Goal: Task Accomplishment & Management: Manage account settings

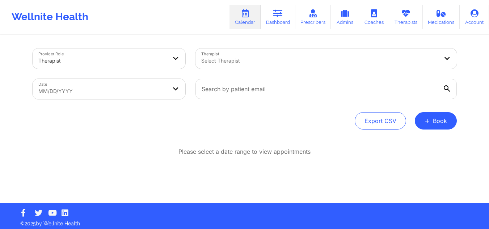
scroll to position [3, 0]
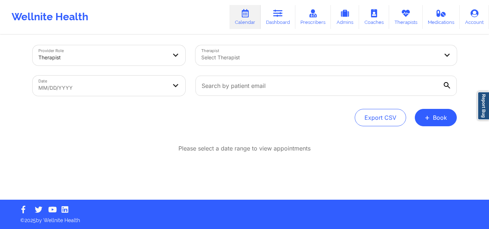
click at [229, 57] on div at bounding box center [319, 57] width 237 height 9
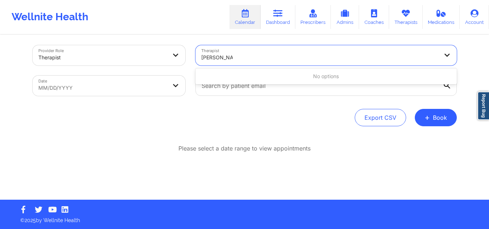
type input "nanette ryan"
type input "nannette r"
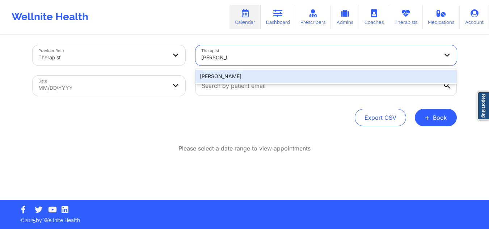
click at [209, 72] on div "Nannette Ryan" at bounding box center [325, 76] width 261 height 13
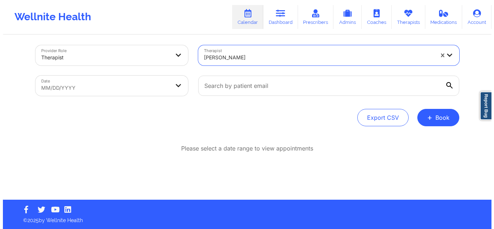
scroll to position [0, 0]
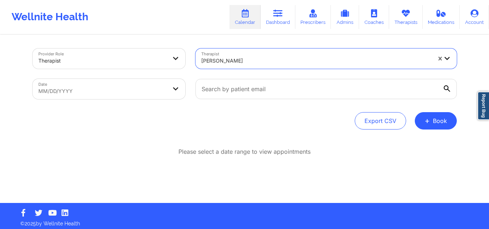
click at [111, 92] on body "Wellnite Health Calendar Dashboard Prescribers Admins Coaches Therapists Medica…" at bounding box center [244, 114] width 489 height 229
select select "2025-8"
select select "2025-9"
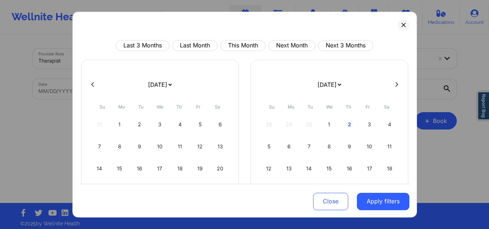
click at [105, 91] on form "January 2019 February 2019 March 2019 April 2019 May 2019 June 2019 July 2019 A…" at bounding box center [160, 85] width 118 height 20
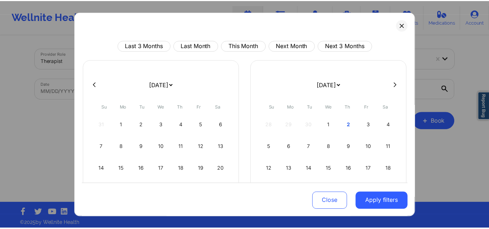
scroll to position [63, 0]
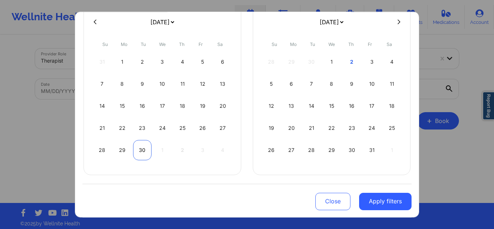
click at [143, 150] on div "30" at bounding box center [142, 150] width 18 height 20
select select "2025-8"
select select "2025-9"
select select "2025-8"
select select "2025-9"
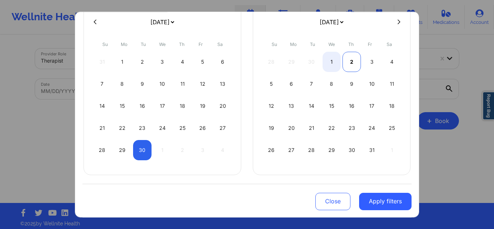
click at [353, 59] on div "2" at bounding box center [352, 62] width 18 height 20
select select "2025-8"
select select "2025-9"
click at [379, 210] on div "Close Apply filters" at bounding box center [246, 200] width 329 height 34
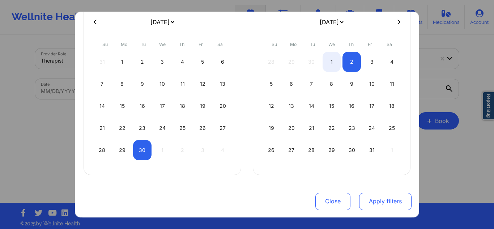
click at [378, 203] on button "Apply filters" at bounding box center [385, 200] width 52 height 17
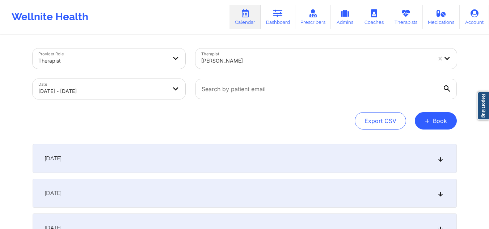
scroll to position [36, 0]
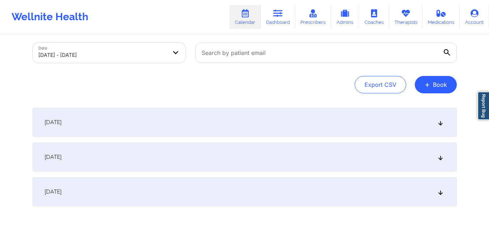
click at [299, 161] on div "October 1, 2025" at bounding box center [245, 157] width 424 height 29
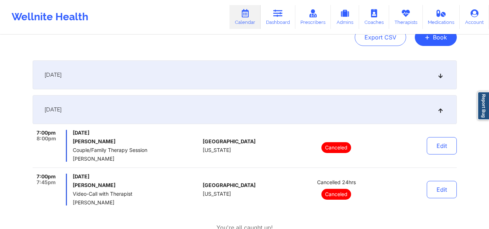
scroll to position [0, 0]
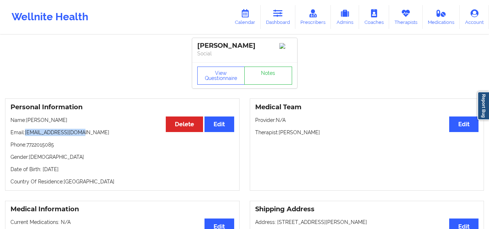
drag, startPoint x: 275, startPoint y: 17, endPoint x: 221, endPoint y: 1, distance: 56.1
click at [275, 17] on icon at bounding box center [277, 13] width 9 height 8
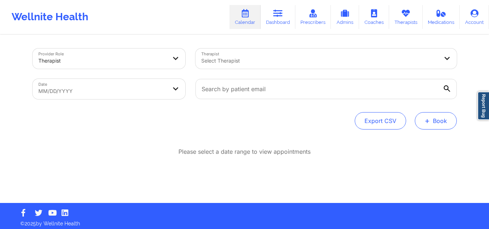
click at [421, 121] on button "+ Book" at bounding box center [436, 120] width 42 height 17
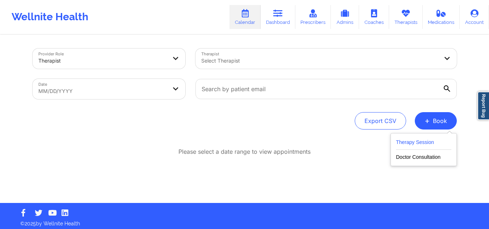
click at [413, 144] on button "Therapy Session" at bounding box center [423, 144] width 55 height 12
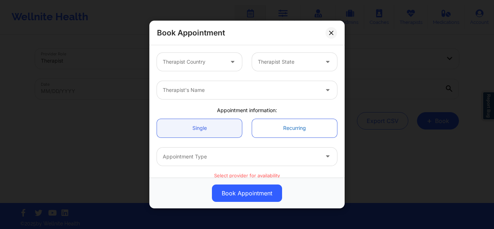
click at [292, 127] on link "Recurring" at bounding box center [294, 128] width 85 height 18
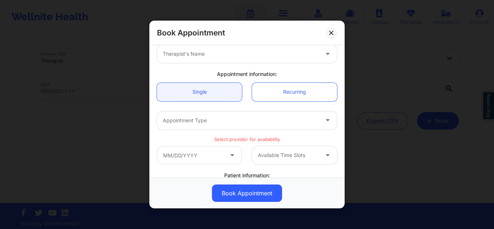
click at [268, 120] on div at bounding box center [241, 120] width 156 height 9
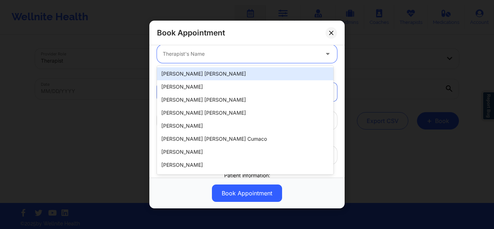
click at [248, 55] on div at bounding box center [241, 54] width 156 height 9
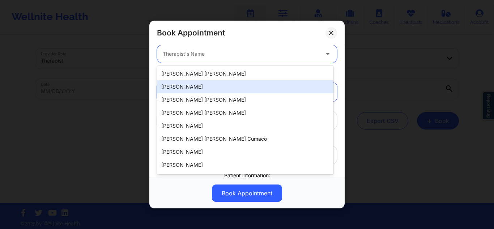
click at [230, 85] on div "[PERSON_NAME]" at bounding box center [245, 86] width 177 height 13
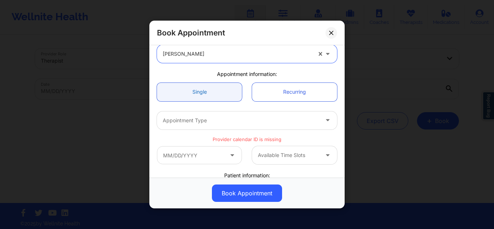
scroll to position [0, 0]
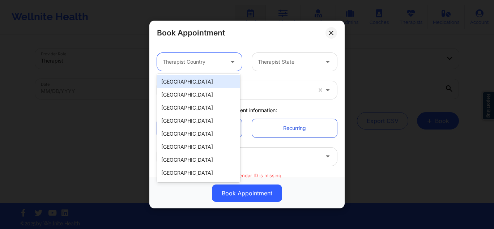
click at [222, 69] on div "Therapist Country" at bounding box center [191, 62] width 68 height 18
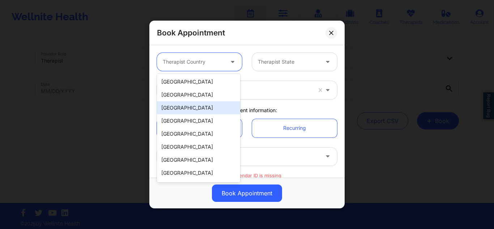
click at [207, 107] on div "[GEOGRAPHIC_DATA]" at bounding box center [198, 107] width 83 height 13
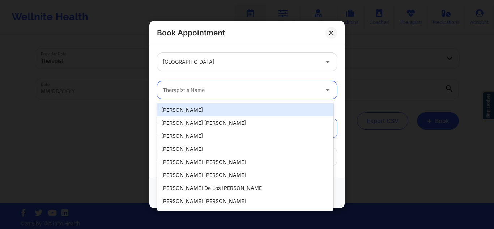
click at [276, 92] on div at bounding box center [241, 90] width 156 height 9
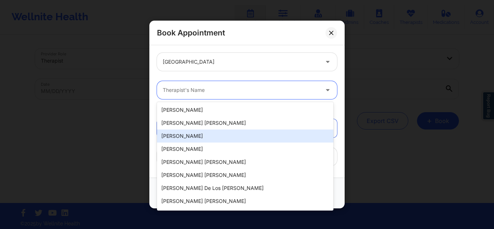
click at [230, 132] on div "[PERSON_NAME]" at bounding box center [245, 135] width 177 height 13
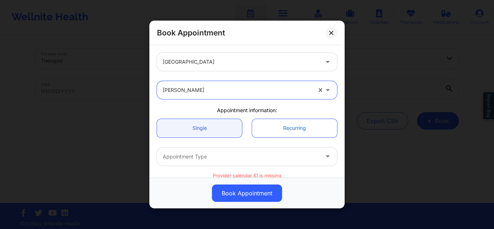
click at [288, 125] on link "Recurring" at bounding box center [294, 128] width 85 height 18
click at [331, 32] on icon at bounding box center [331, 33] width 4 height 4
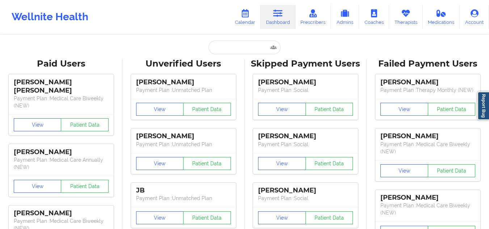
click at [234, 46] on input "text" at bounding box center [244, 48] width 72 height 14
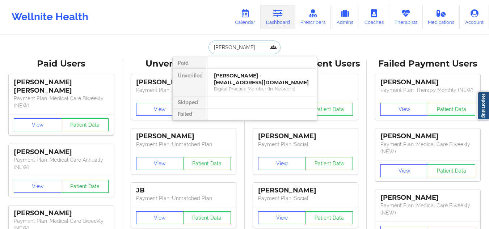
type input "DANNY BUSH"
click at [257, 77] on div "Danny Bush - danibush@gmail.com" at bounding box center [262, 78] width 97 height 13
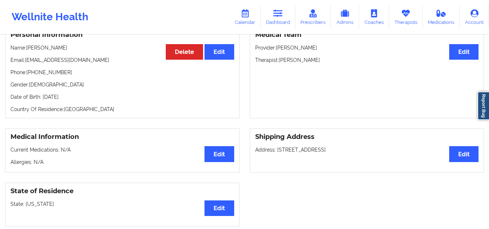
scroll to position [7, 0]
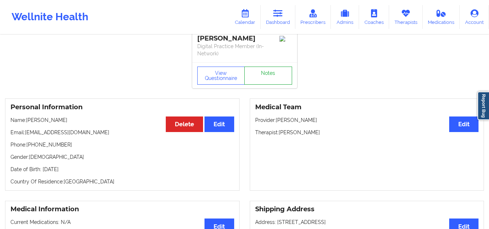
click at [264, 69] on link "Notes" at bounding box center [268, 76] width 48 height 18
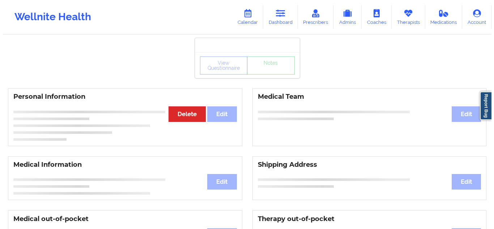
scroll to position [7, 0]
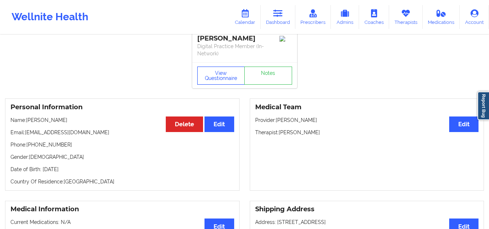
click at [207, 78] on button "View Questionnaire" at bounding box center [221, 76] width 48 height 18
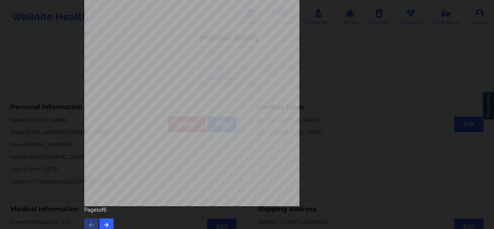
scroll to position [116, 0]
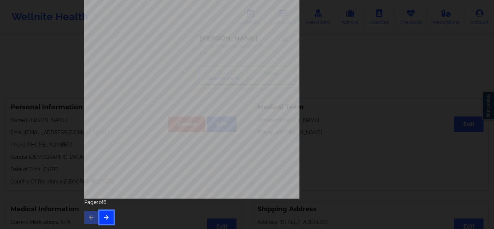
click at [105, 222] on button "button" at bounding box center [106, 217] width 14 height 13
click at [104, 218] on icon "button" at bounding box center [106, 217] width 6 height 4
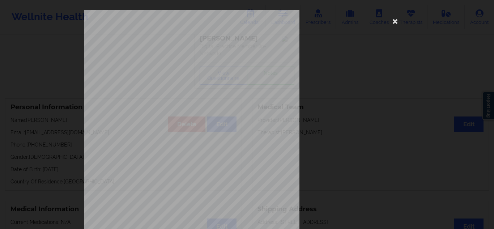
scroll to position [109, 0]
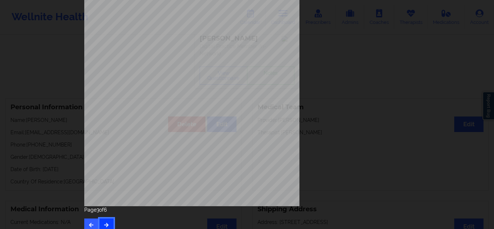
click at [103, 225] on icon "button" at bounding box center [106, 224] width 6 height 4
click at [105, 225] on icon "button" at bounding box center [106, 224] width 6 height 4
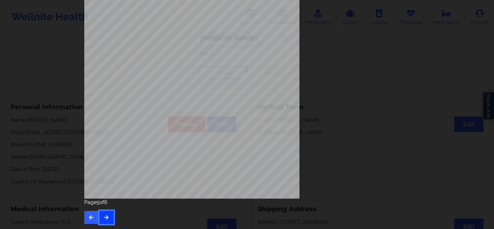
click at [107, 218] on icon "button" at bounding box center [106, 217] width 6 height 4
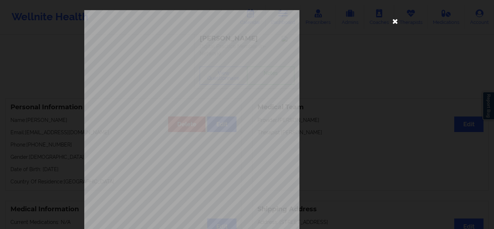
click at [390, 24] on icon at bounding box center [396, 21] width 12 height 12
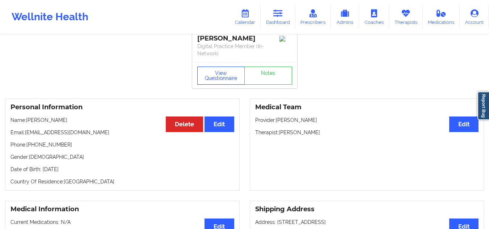
click at [217, 72] on button "View Questionnaire" at bounding box center [221, 76] width 48 height 18
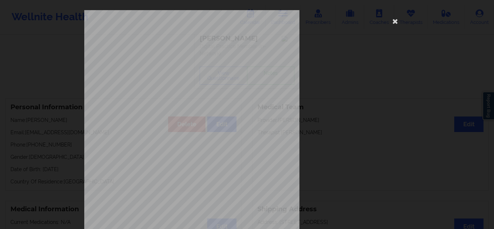
scroll to position [116, 0]
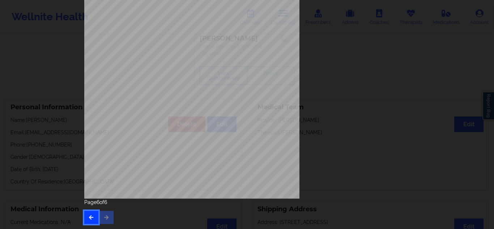
click at [84, 215] on button "button" at bounding box center [91, 217] width 14 height 13
click at [87, 211] on div "Page 5 of 6" at bounding box center [247, 211] width 326 height 25
click at [88, 218] on icon "button" at bounding box center [91, 217] width 6 height 4
click at [88, 216] on icon "button" at bounding box center [91, 217] width 6 height 4
click at [86, 216] on button "button" at bounding box center [91, 217] width 14 height 13
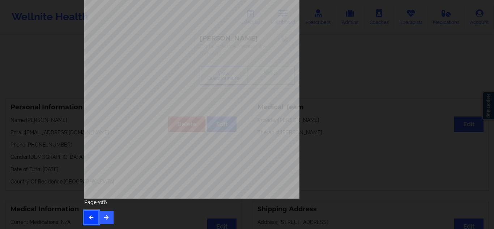
click at [94, 214] on button "button" at bounding box center [91, 217] width 14 height 13
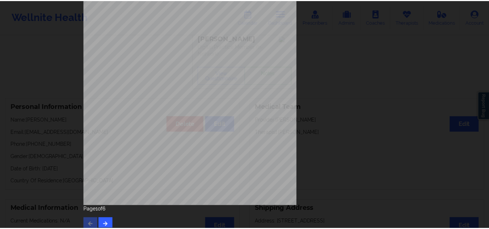
scroll to position [0, 0]
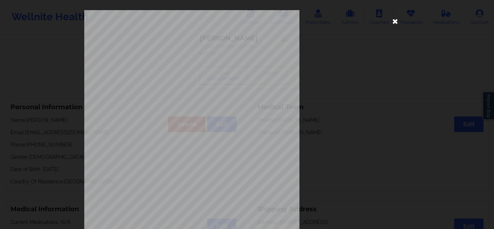
click at [398, 20] on icon at bounding box center [396, 21] width 12 height 12
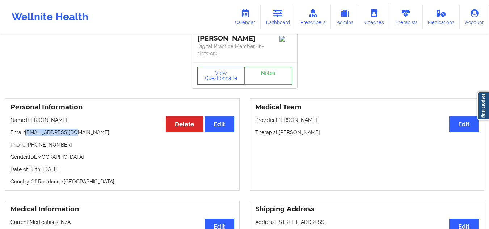
drag, startPoint x: 81, startPoint y: 134, endPoint x: 26, endPoint y: 133, distance: 55.0
click at [26, 133] on p "Email: danibush@gmail.com" at bounding box center [122, 132] width 224 height 7
copy p "danibush@gmail.com"
click at [282, 13] on icon at bounding box center [277, 13] width 9 height 8
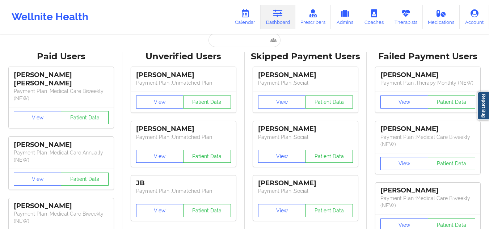
click at [257, 34] on div "Wellnite Health Calendar Dashboard Prescribers Admins Coaches Therapists Medica…" at bounding box center [244, 17] width 489 height 34
click at [252, 36] on input "text" at bounding box center [244, 40] width 72 height 14
paste input "hrsamuel06@gmail.com"
type input "hrsamuel06@gmail.com"
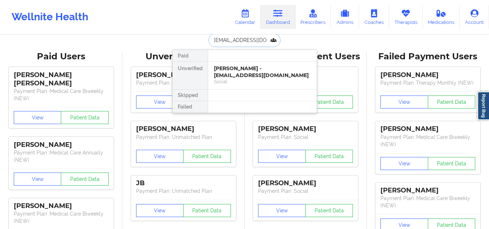
click at [276, 81] on div "Social" at bounding box center [262, 81] width 97 height 6
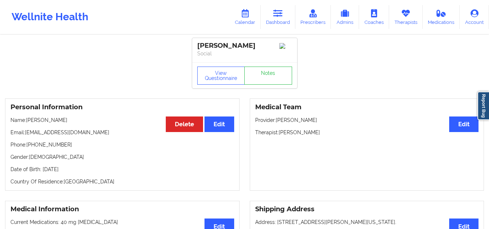
click at [275, 13] on icon at bounding box center [277, 13] width 9 height 8
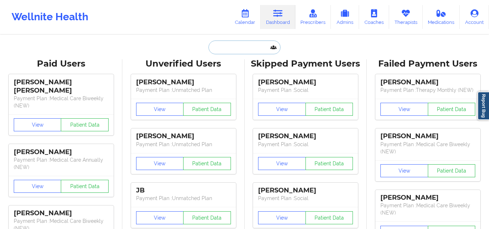
click at [261, 52] on input "text" at bounding box center [244, 48] width 72 height 14
paste input "SOFIA GONZALEZ"
type input "SOFIA GONZALEZ"
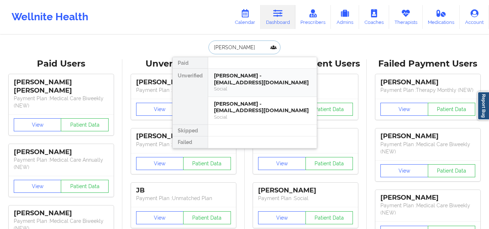
click at [255, 92] on div "Social" at bounding box center [262, 89] width 97 height 6
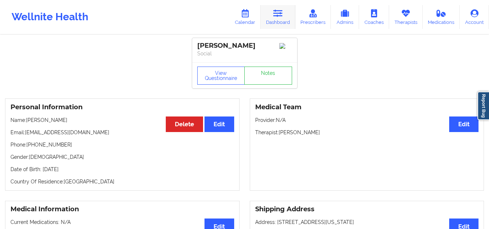
click at [276, 9] on icon at bounding box center [277, 13] width 9 height 8
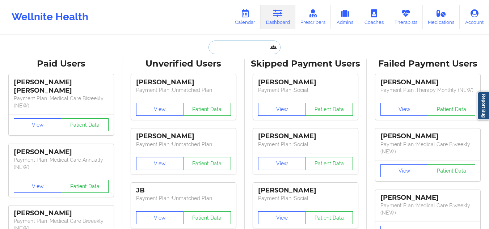
click at [228, 41] on input "text" at bounding box center [244, 48] width 72 height 14
paste input "SOFIA GONZALEZ"
type input "SOFIA GONZALEZ"
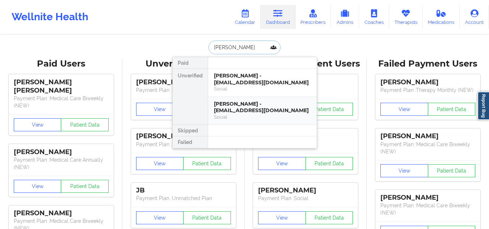
click at [260, 112] on div "Sofia Gonzalez - sofia.e.gonzalez006@gmail.com" at bounding box center [262, 107] width 97 height 13
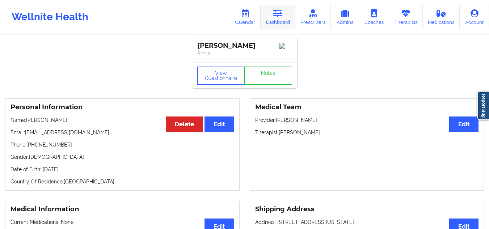
drag, startPoint x: 272, startPoint y: 19, endPoint x: 266, endPoint y: 25, distance: 8.4
click at [272, 19] on link "Dashboard" at bounding box center [277, 17] width 35 height 24
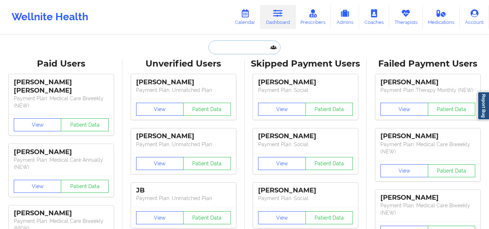
click at [239, 43] on input "text" at bounding box center [244, 48] width 72 height 14
paste input "sgonza7790@gmail.com"
type input "sgonza7790@gmail.com"
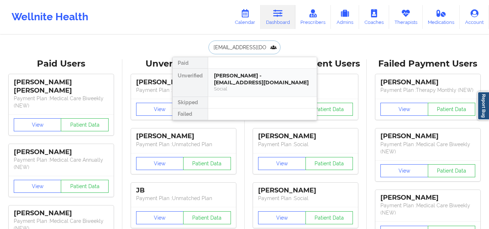
click at [250, 82] on div "Sofia Gonzalez - sgonza7790@gmail.com" at bounding box center [262, 78] width 97 height 13
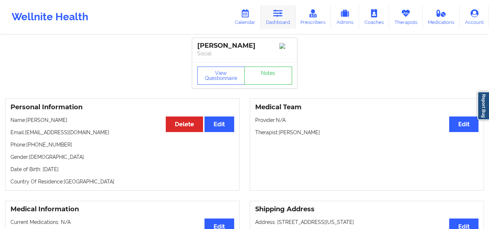
drag, startPoint x: 283, startPoint y: 20, endPoint x: 281, endPoint y: 24, distance: 4.0
click at [283, 20] on link "Dashboard" at bounding box center [277, 17] width 35 height 24
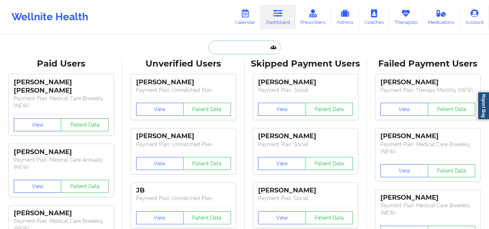
click at [260, 44] on input "text" at bounding box center [244, 48] width 72 height 14
paste input "shiva3d@gmail.com"
type input "shiva3d@gmail.com"
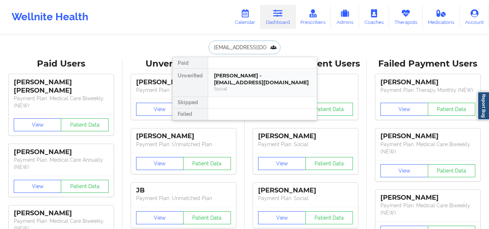
click at [258, 86] on div "Social" at bounding box center [262, 89] width 97 height 6
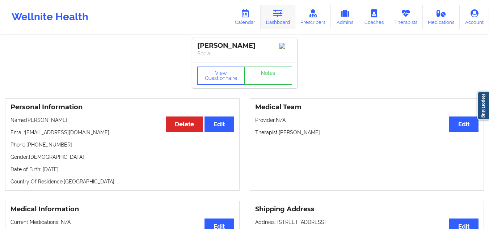
click at [282, 17] on icon at bounding box center [277, 13] width 9 height 8
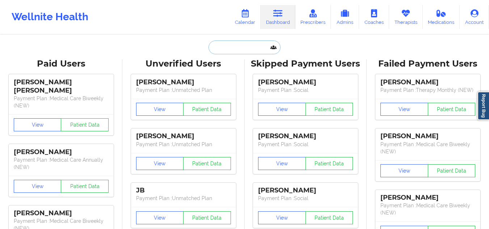
click at [247, 44] on input "text" at bounding box center [244, 48] width 72 height 14
paste input "iamcarlakey@yahoo.com"
type input "iamcarlakey@yahoo.com"
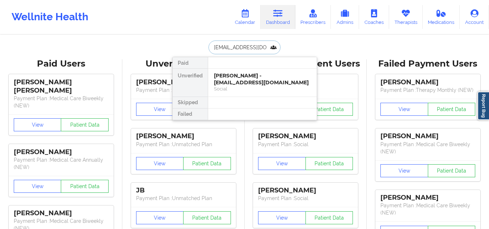
scroll to position [0, 1]
click at [251, 86] on div "Social" at bounding box center [262, 89] width 97 height 6
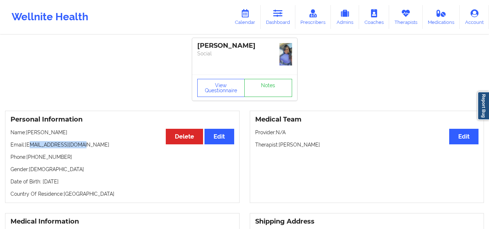
drag, startPoint x: 89, startPoint y: 143, endPoint x: 29, endPoint y: 145, distance: 59.7
click at [29, 145] on p "Email: iamcarlakey@yahoo.com" at bounding box center [122, 144] width 224 height 7
copy p "iamcarlakey@yahoo.com"
click at [285, 16] on link "Dashboard" at bounding box center [277, 17] width 35 height 24
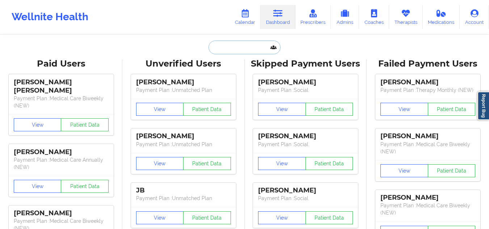
click at [221, 46] on input "text" at bounding box center [244, 48] width 72 height 14
paste input "[PERSON_NAME][EMAIL_ADDRESS][DOMAIN_NAME]"
type input "[PERSON_NAME][EMAIL_ADDRESS][DOMAIN_NAME]"
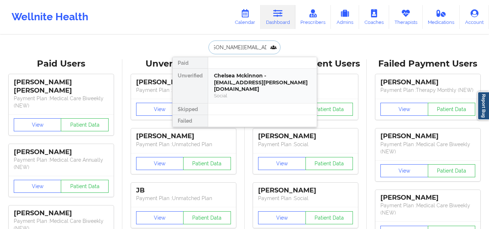
click at [262, 93] on div "Social" at bounding box center [262, 96] width 97 height 6
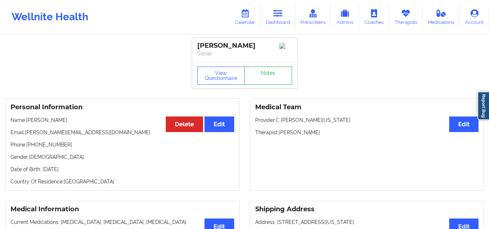
click at [262, 75] on link "Notes" at bounding box center [268, 76] width 48 height 18
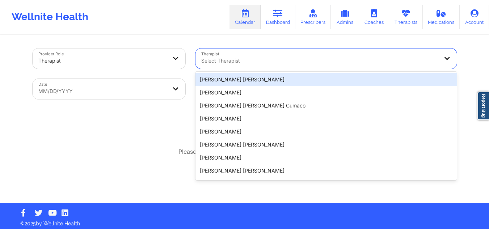
click at [263, 65] on div at bounding box center [319, 60] width 237 height 9
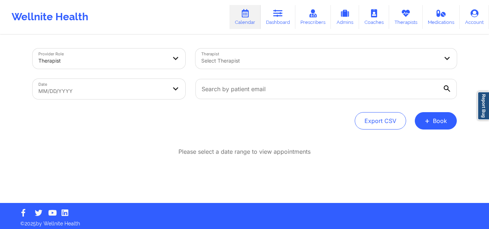
click at [405, 41] on div "Provider Role Therapist Therapist Select Therapist Date MM/DD/YYYY Export CSV +…" at bounding box center [244, 118] width 434 height 167
click at [437, 121] on button "+ Book" at bounding box center [436, 120] width 42 height 17
click at [397, 146] on button "Therapy Session" at bounding box center [423, 144] width 55 height 12
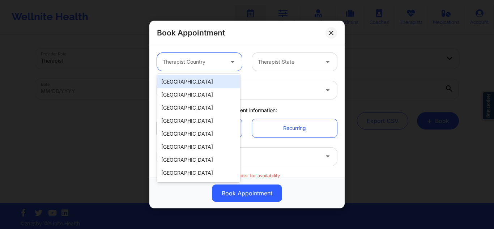
click at [202, 56] on div "Therapist Country" at bounding box center [191, 62] width 68 height 18
click at [187, 84] on div "[GEOGRAPHIC_DATA]" at bounding box center [198, 81] width 83 height 13
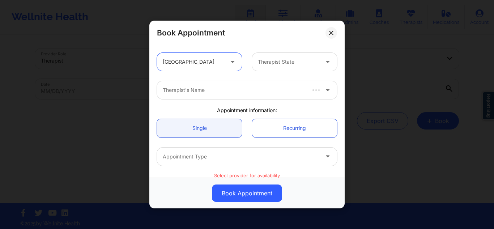
click at [211, 94] on div at bounding box center [234, 90] width 142 height 9
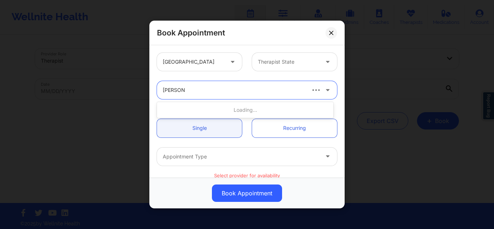
type input "RENE WIG"
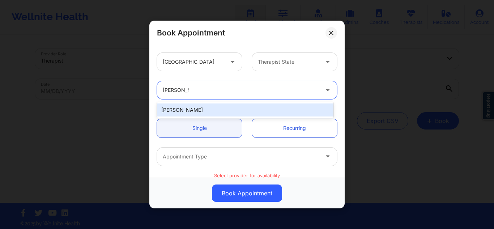
click at [211, 105] on div "Rene Wiggins" at bounding box center [245, 109] width 177 height 13
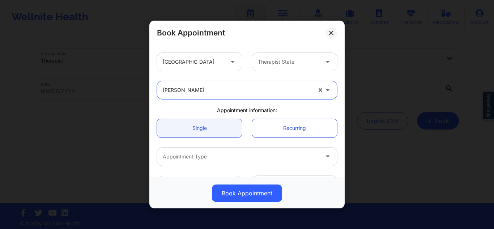
scroll to position [72, 0]
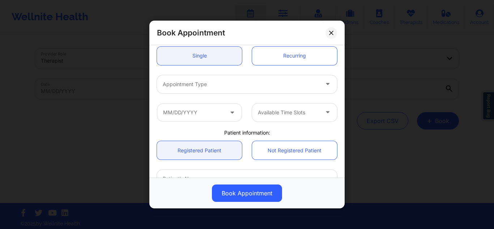
click at [242, 81] on div at bounding box center [241, 84] width 156 height 9
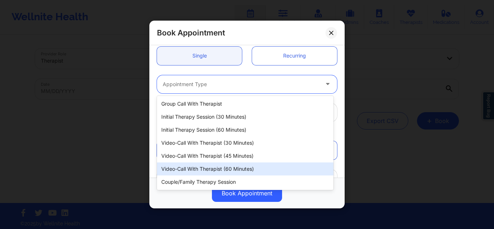
click at [231, 175] on div "Video-Call with Therapist (60 minutes)" at bounding box center [245, 168] width 177 height 13
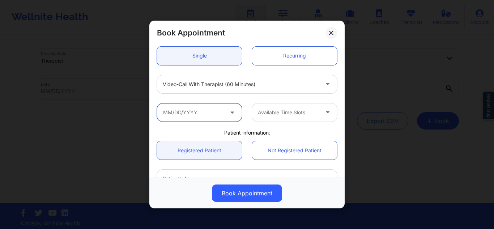
click at [211, 114] on input "text" at bounding box center [199, 112] width 85 height 18
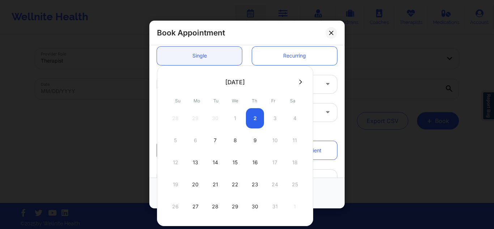
click at [261, 122] on div "28 29 30 1 2 3 4" at bounding box center [234, 118] width 137 height 20
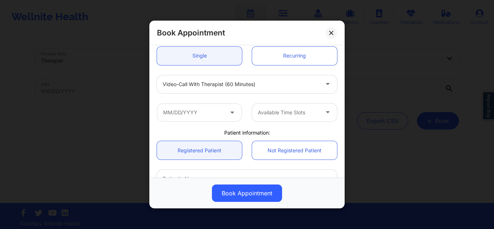
click at [327, 96] on div "Video-Call with Therapist (60 minutes)" at bounding box center [247, 84] width 190 height 28
click at [288, 106] on div "Available Time Slots" at bounding box center [286, 112] width 68 height 18
click at [189, 111] on input "text" at bounding box center [199, 112] width 85 height 18
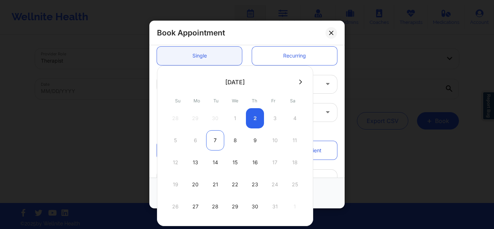
click at [209, 141] on div "7" at bounding box center [215, 140] width 18 height 20
type input "10/07/2025"
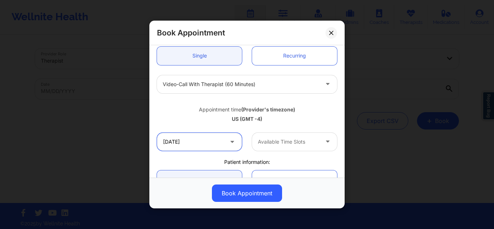
click at [220, 146] on input "10/07/2025" at bounding box center [199, 142] width 85 height 18
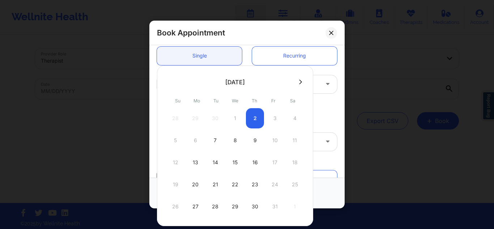
click at [254, 118] on div "28 29 30 1 2 3 4" at bounding box center [234, 118] width 137 height 20
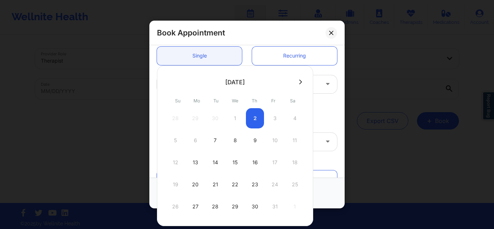
click at [254, 118] on div "28 29 30 1 2 3 4" at bounding box center [234, 118] width 137 height 20
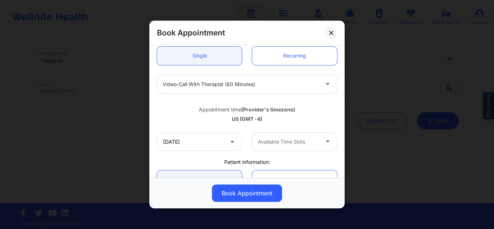
click at [320, 109] on div "Appointment time (Provider's timezone)" at bounding box center [247, 109] width 180 height 7
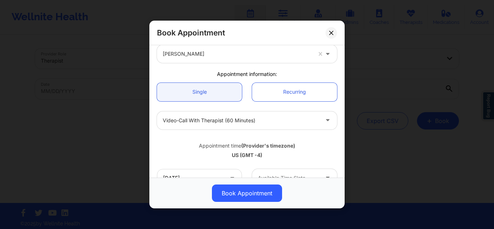
scroll to position [0, 0]
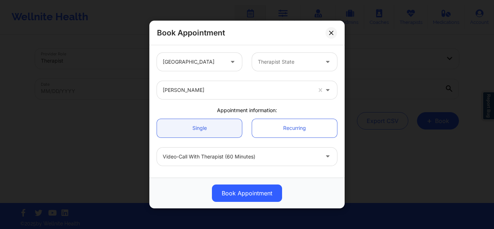
click at [278, 58] on div at bounding box center [288, 62] width 61 height 9
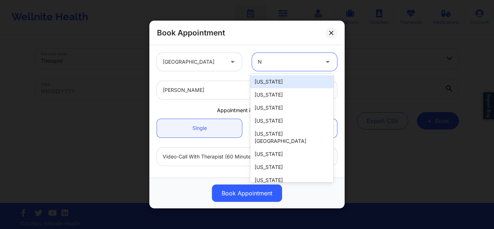
type input "NY"
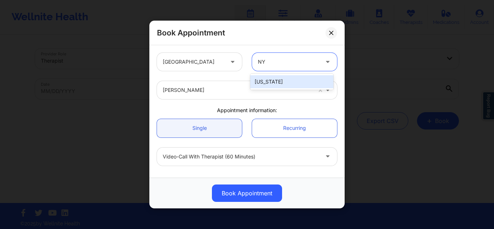
click at [277, 78] on div "[US_STATE]" at bounding box center [291, 81] width 83 height 13
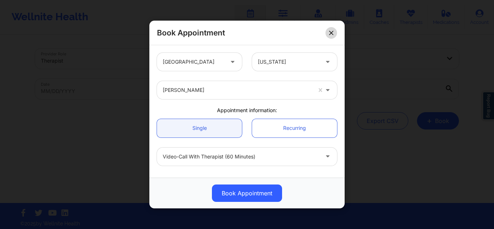
click at [333, 32] on button at bounding box center [332, 33] width 12 height 12
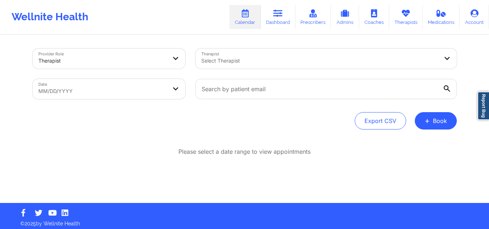
click at [283, 63] on div at bounding box center [319, 60] width 237 height 9
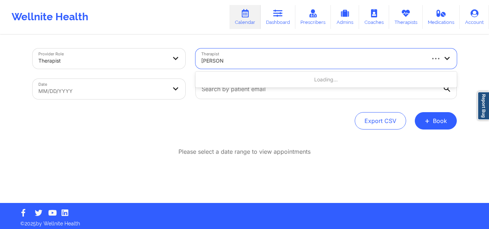
type input "RENE WIG"
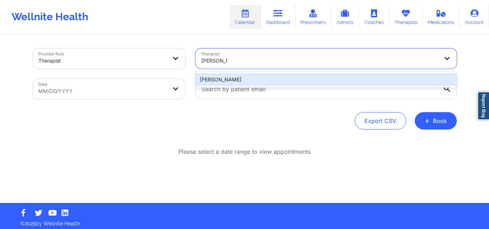
click at [268, 77] on div "[PERSON_NAME]" at bounding box center [325, 79] width 261 height 13
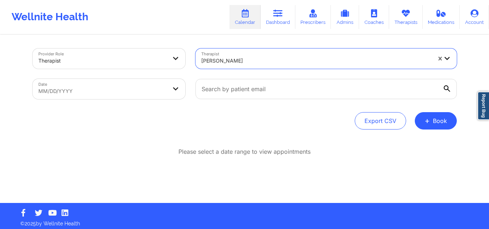
click at [120, 85] on body "Wellnite Health Calendar Dashboard Prescribers Admins Coaches Therapists Medica…" at bounding box center [244, 114] width 489 height 229
select select "2025-8"
select select "2025-9"
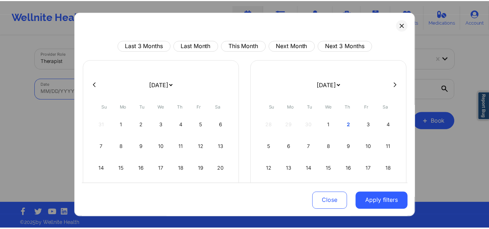
scroll to position [63, 0]
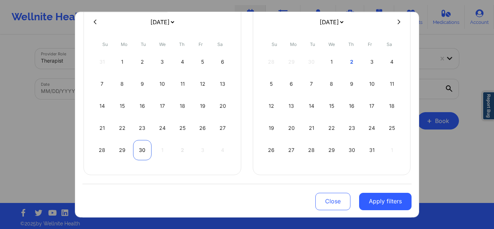
click at [140, 150] on div "30" at bounding box center [142, 150] width 18 height 20
select select "2025-8"
select select "2025-9"
select select "2025-8"
select select "2025-9"
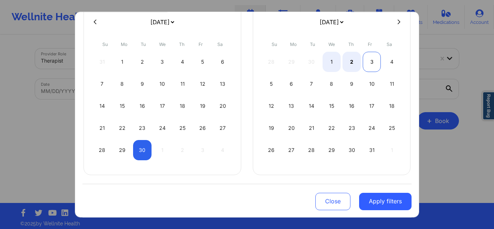
click at [368, 59] on div "3" at bounding box center [372, 62] width 18 height 20
select select "2025-8"
select select "2025-9"
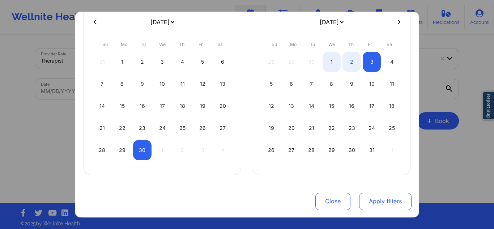
click at [367, 194] on button "Apply filters" at bounding box center [385, 200] width 52 height 17
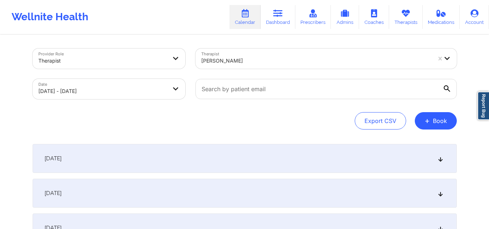
scroll to position [72, 0]
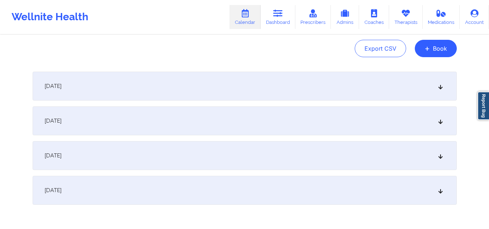
click at [328, 155] on div "[DATE]" at bounding box center [245, 155] width 424 height 29
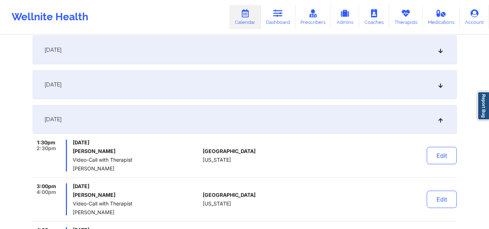
scroll to position [0, 0]
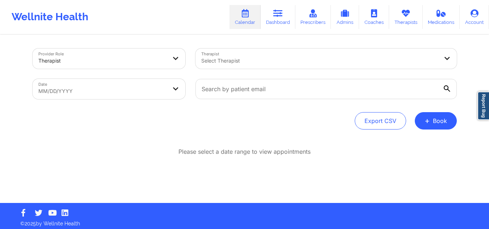
click at [247, 65] on div at bounding box center [319, 60] width 237 height 9
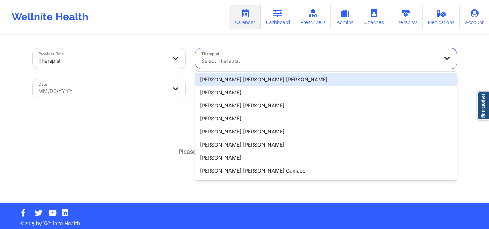
paste input "[EMAIL_ADDRESS][DOMAIN_NAME]"
type input "[EMAIL_ADDRESS][DOMAIN_NAME]"
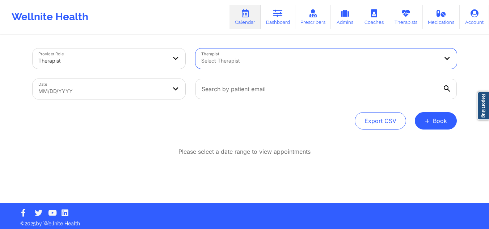
click at [250, 63] on div at bounding box center [319, 60] width 237 height 9
type input "[PERSON_NAME]"
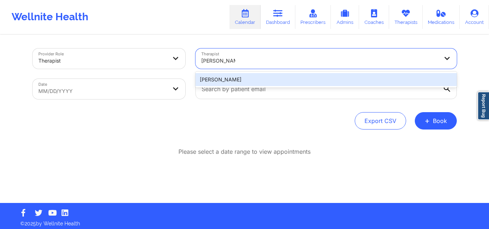
click at [268, 84] on div "[PERSON_NAME]" at bounding box center [325, 79] width 261 height 13
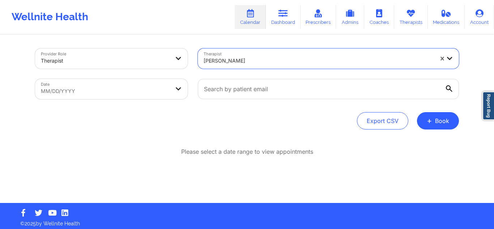
click at [98, 95] on body "Wellnite Health Calendar Dashboard Prescribers Admins Coaches Therapists Medica…" at bounding box center [247, 114] width 494 height 229
select select "2025-8"
select select "2025-9"
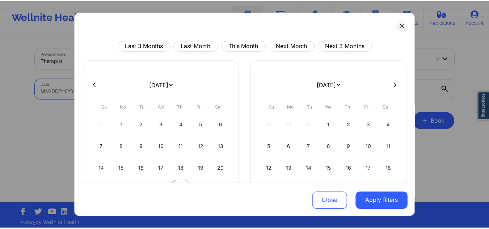
scroll to position [63, 0]
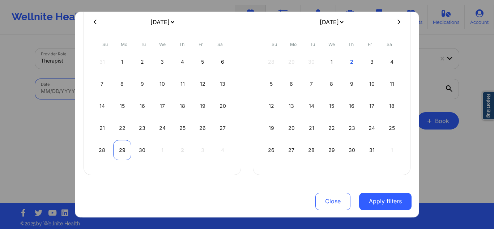
click at [125, 145] on div "29" at bounding box center [122, 150] width 18 height 20
select select "2025-8"
select select "2025-9"
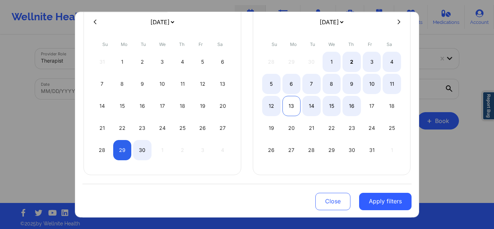
select select "2025-8"
select select "2025-9"
select select "2025-8"
select select "2025-9"
click at [307, 100] on div "14" at bounding box center [311, 106] width 18 height 20
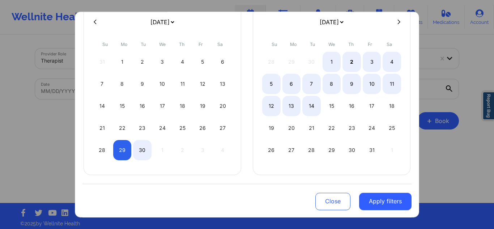
select select "2025-8"
select select "2025-9"
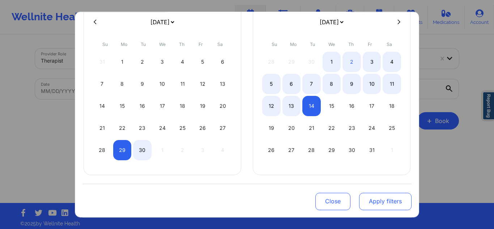
click at [381, 200] on button "Apply filters" at bounding box center [385, 200] width 52 height 17
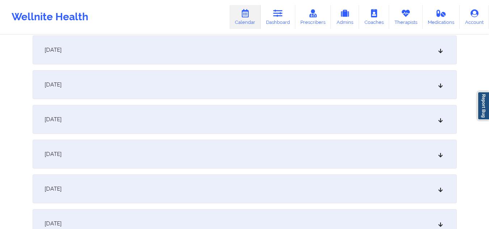
scroll to position [72, 0]
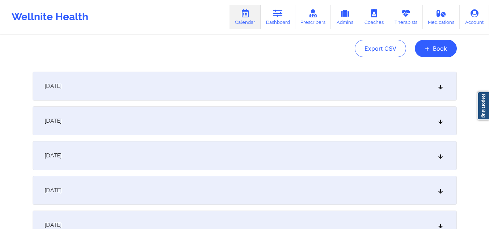
click at [231, 113] on div "[DATE]" at bounding box center [245, 120] width 424 height 29
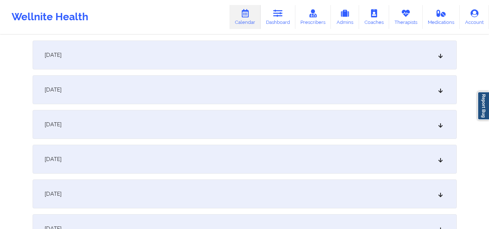
scroll to position [434, 0]
click at [222, 187] on div "[DATE]" at bounding box center [245, 192] width 424 height 29
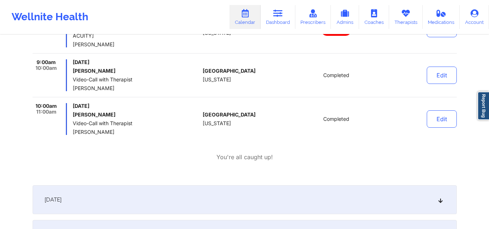
scroll to position [362, 0]
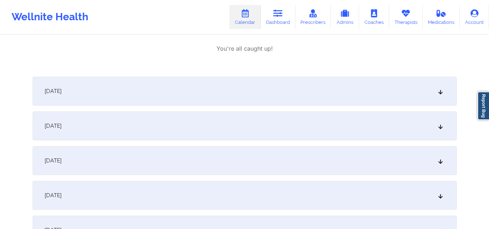
drag, startPoint x: 127, startPoint y: 89, endPoint x: 113, endPoint y: 168, distance: 80.4
click at [113, 168] on div "[DATE] No appointments [DATE] 8:00am 9:00am [DATE] [PERSON_NAME] Cancelled: Vid…" at bounding box center [245, 194] width 424 height 825
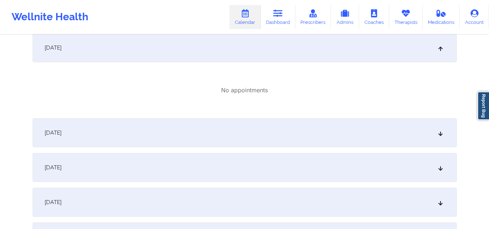
scroll to position [615, 0]
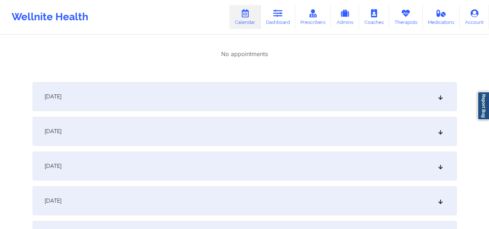
click at [122, 96] on div "[DATE]" at bounding box center [245, 96] width 424 height 29
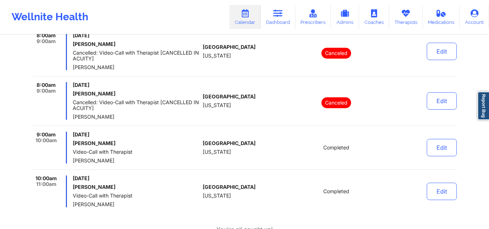
scroll to position [0, 0]
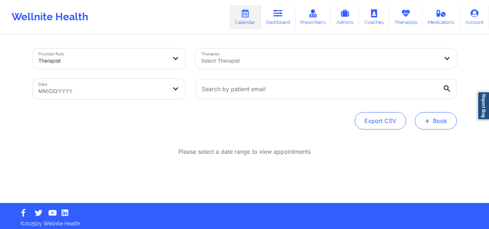
click at [440, 115] on button "+ Book" at bounding box center [436, 120] width 42 height 17
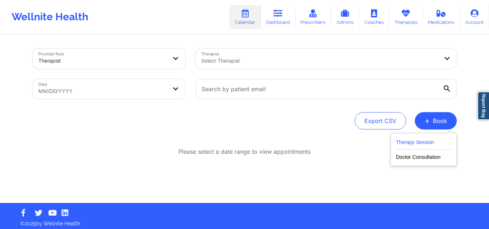
click at [428, 143] on button "Therapy Session" at bounding box center [423, 144] width 55 height 12
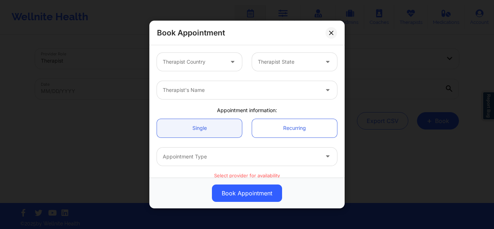
click at [205, 60] on div at bounding box center [193, 62] width 61 height 9
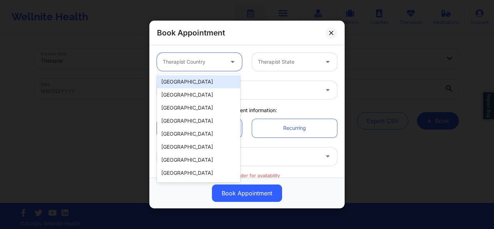
click at [207, 83] on div "[GEOGRAPHIC_DATA]" at bounding box center [198, 81] width 83 height 13
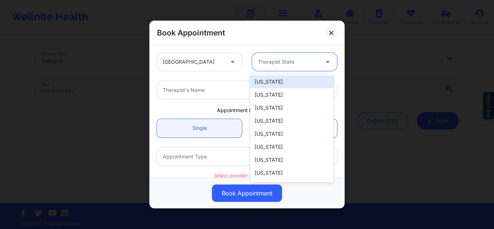
click at [293, 60] on div at bounding box center [288, 62] width 61 height 9
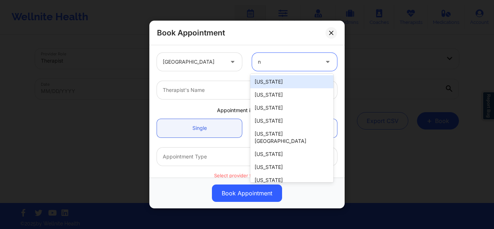
type input "ny"
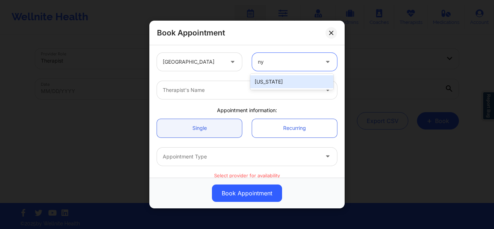
click at [302, 81] on div "[US_STATE]" at bounding box center [291, 81] width 83 height 13
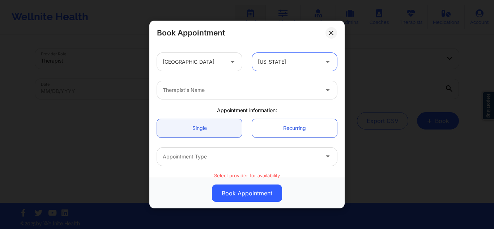
click at [252, 86] on div at bounding box center [241, 90] width 156 height 9
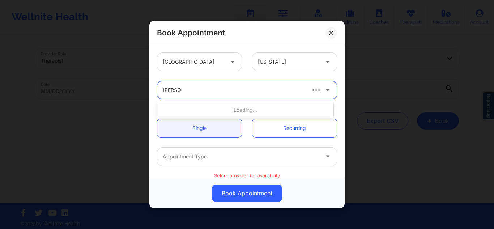
type input "rene wig"
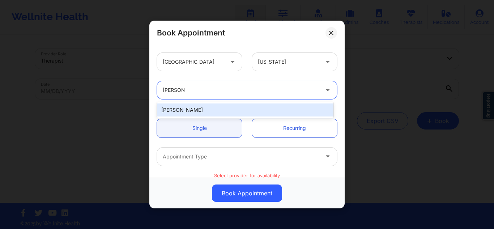
click at [211, 111] on div "Rene Wiggins" at bounding box center [245, 109] width 177 height 13
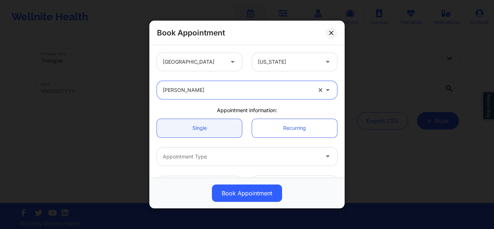
scroll to position [36, 0]
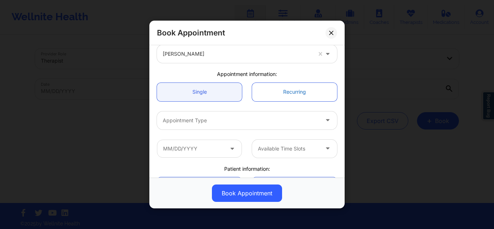
click at [302, 94] on link "Recurring" at bounding box center [294, 91] width 85 height 18
click at [297, 88] on link "Recurring" at bounding box center [294, 91] width 85 height 18
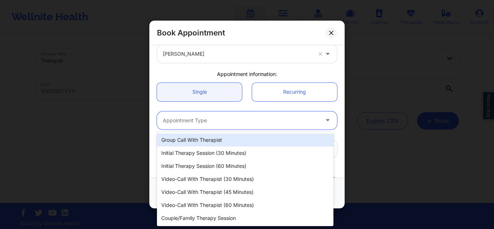
click at [254, 120] on div at bounding box center [241, 120] width 156 height 9
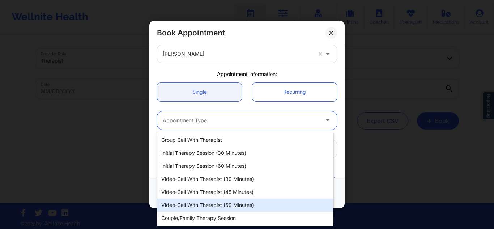
click at [270, 208] on div "Video-Call with Therapist (60 minutes)" at bounding box center [245, 205] width 177 height 13
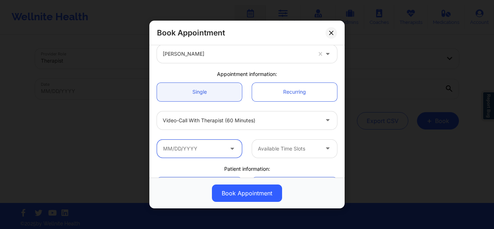
click at [205, 150] on input "text" at bounding box center [199, 148] width 85 height 18
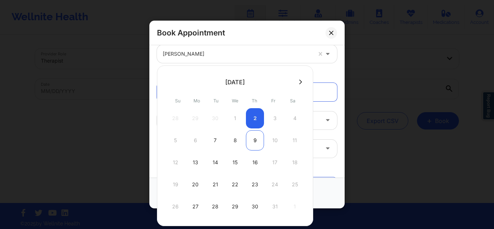
click at [259, 144] on div "9" at bounding box center [255, 140] width 18 height 20
type input "10/09/2025"
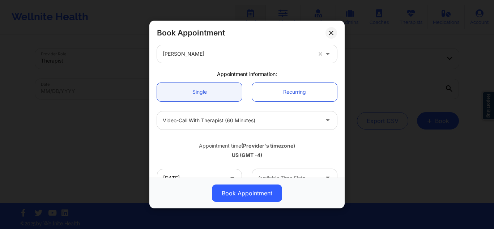
scroll to position [72, 0]
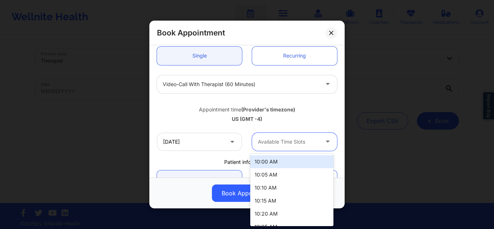
click at [266, 138] on div at bounding box center [288, 141] width 61 height 9
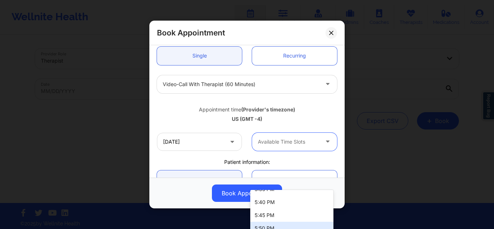
scroll to position [36, 0]
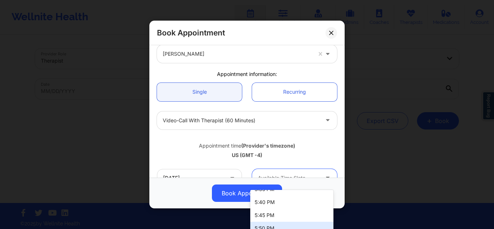
click at [317, 153] on div "US (GMT -4)" at bounding box center [247, 155] width 180 height 7
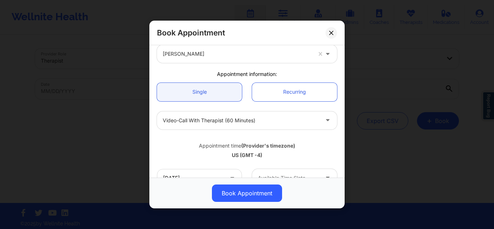
scroll to position [109, 0]
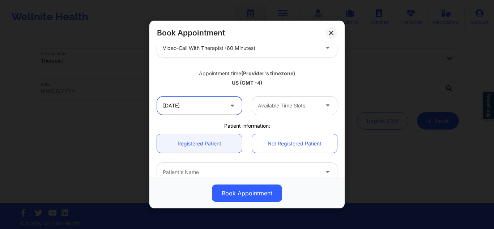
click at [208, 105] on input "10/09/2025" at bounding box center [199, 106] width 85 height 18
click at [319, 27] on div "Book Appointment" at bounding box center [246, 33] width 195 height 25
click at [333, 32] on button at bounding box center [332, 33] width 12 height 12
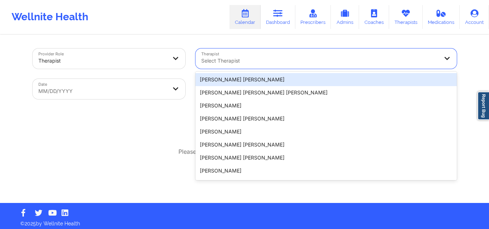
click at [231, 59] on div at bounding box center [319, 60] width 237 height 9
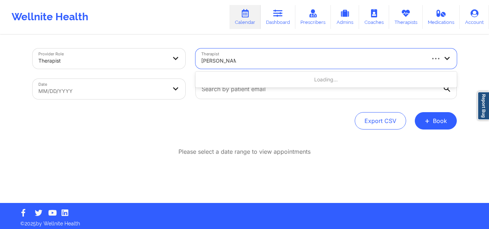
type input "JANELL STALL"
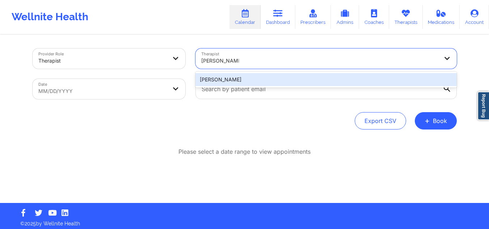
click at [240, 78] on div "[PERSON_NAME]" at bounding box center [325, 79] width 261 height 13
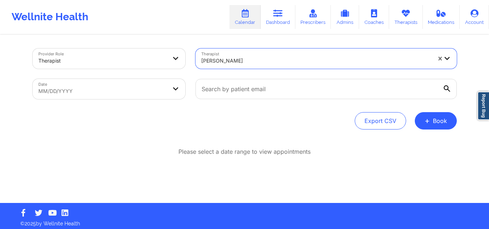
click at [127, 88] on body "Wellnite Health Calendar Dashboard Prescribers Admins Coaches Therapists Medica…" at bounding box center [244, 114] width 489 height 229
select select "2025-8"
select select "2025-9"
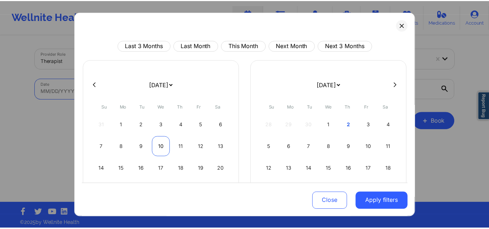
scroll to position [63, 0]
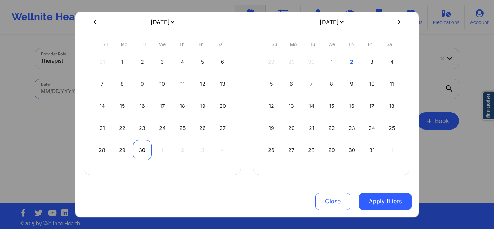
click at [141, 152] on div "30" at bounding box center [142, 150] width 18 height 20
select select "2025-8"
select select "2025-9"
select select "2025-8"
select select "2025-9"
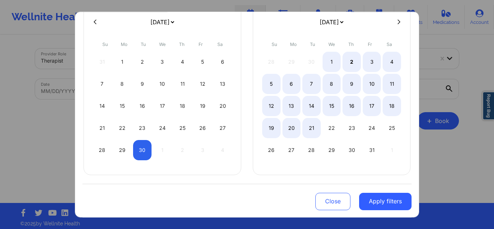
select select "2025-8"
select select "2025-9"
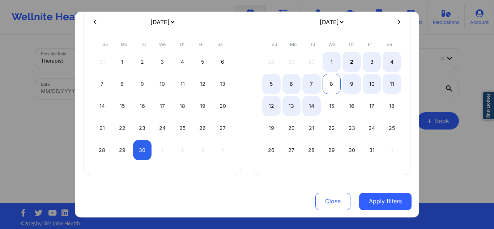
select select "2025-8"
select select "2025-9"
select select "2025-8"
select select "2025-9"
click at [268, 109] on div "12" at bounding box center [271, 106] width 18 height 20
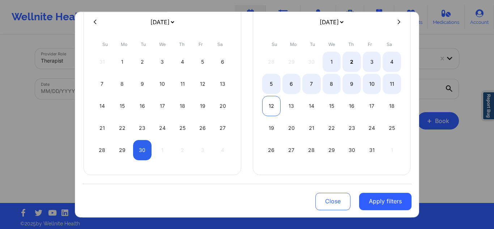
select select "2025-8"
select select "2025-9"
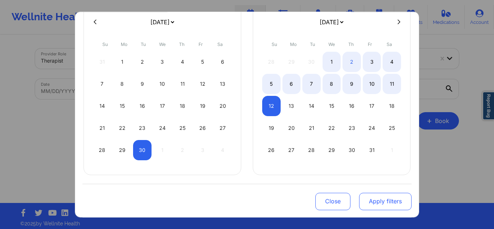
click at [392, 207] on button "Apply filters" at bounding box center [385, 200] width 52 height 17
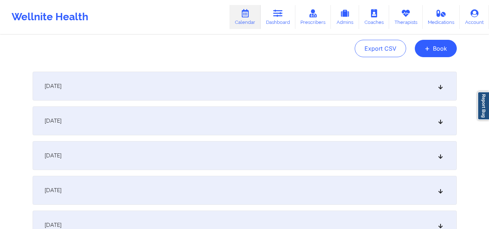
scroll to position [145, 0]
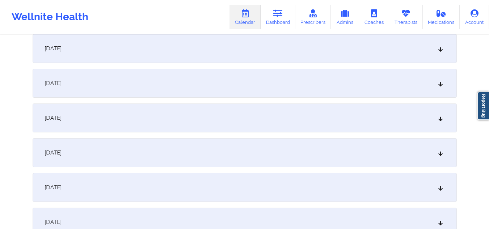
click at [168, 187] on div "October 5, 2025" at bounding box center [245, 187] width 424 height 29
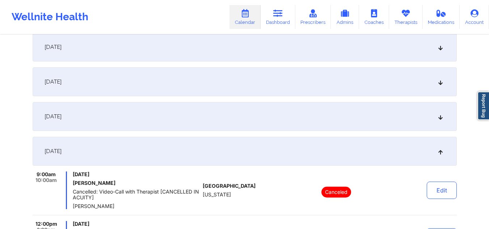
scroll to position [217, 0]
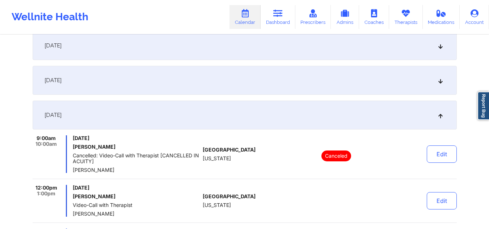
click at [189, 80] on div "October 4, 2025" at bounding box center [245, 80] width 424 height 29
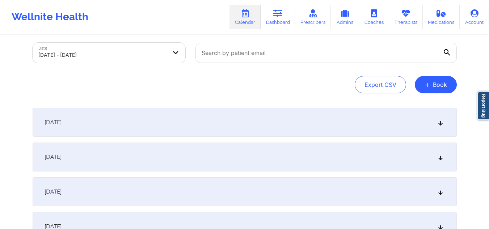
scroll to position [0, 0]
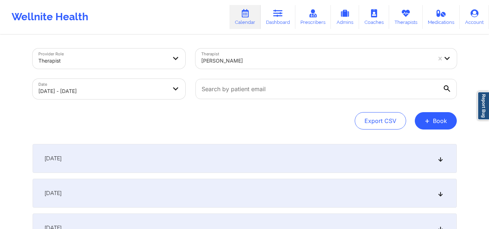
click at [225, 159] on div "September 30, 2025" at bounding box center [245, 158] width 424 height 29
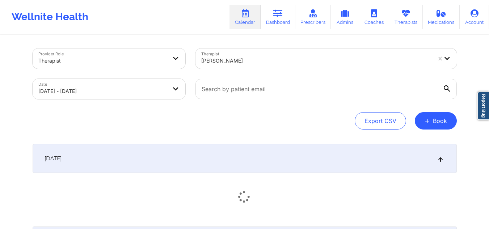
scroll to position [72, 0]
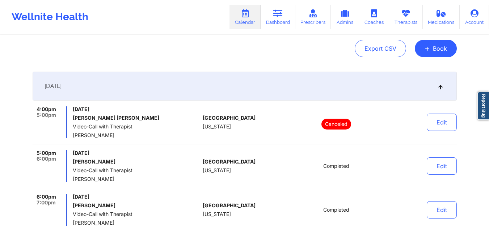
click at [424, 91] on div "September 30, 2025" at bounding box center [245, 86] width 424 height 29
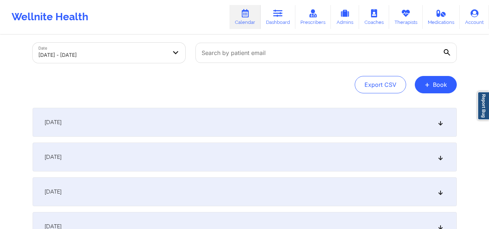
scroll to position [0, 0]
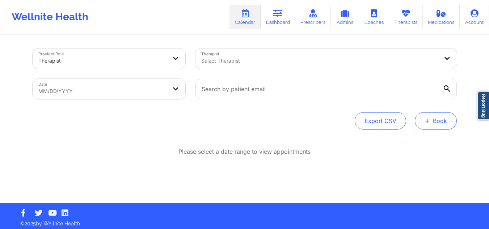
click at [432, 116] on button "+ Book" at bounding box center [436, 120] width 42 height 17
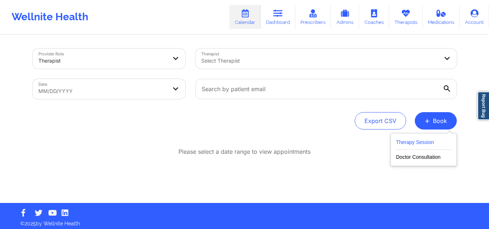
click at [422, 142] on button "Therapy Session" at bounding box center [423, 144] width 55 height 12
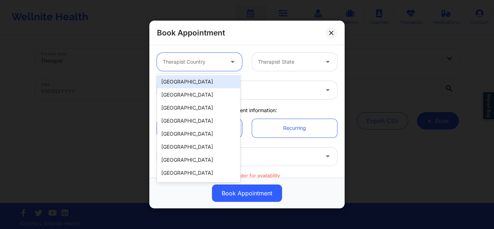
click at [207, 65] on div at bounding box center [193, 62] width 61 height 9
click at [211, 86] on div "[GEOGRAPHIC_DATA]" at bounding box center [198, 81] width 83 height 13
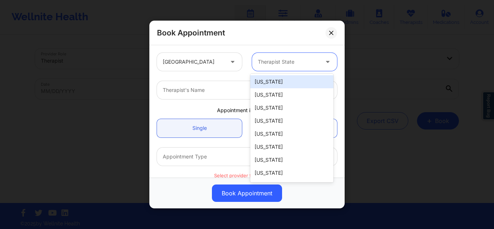
click at [277, 58] on div at bounding box center [288, 62] width 61 height 9
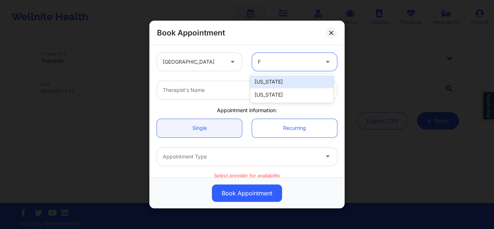
type input "FL"
click at [277, 82] on div "[US_STATE]" at bounding box center [291, 81] width 83 height 13
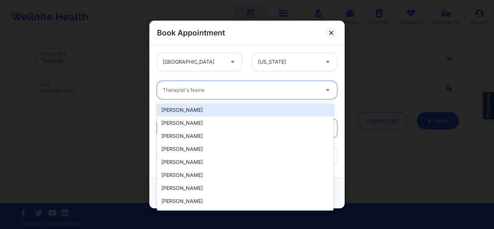
click at [256, 89] on div at bounding box center [241, 90] width 156 height 9
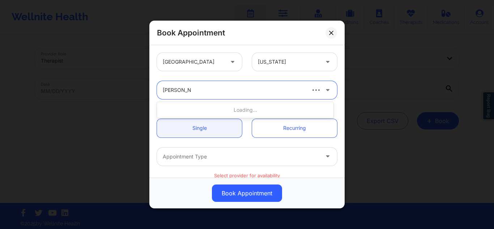
type input "[PERSON_NAME] STA"
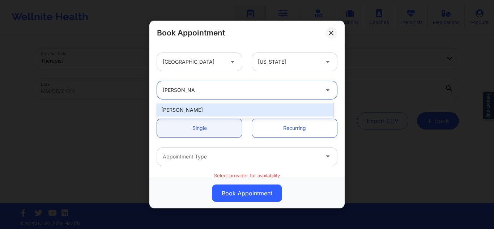
click at [208, 106] on div "[PERSON_NAME]" at bounding box center [245, 109] width 177 height 13
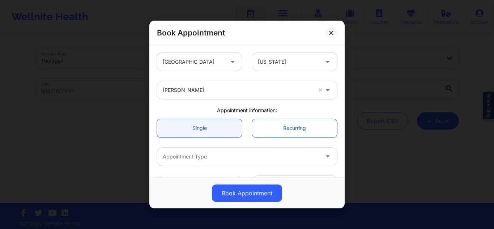
click at [307, 131] on link "Recurring" at bounding box center [294, 128] width 85 height 18
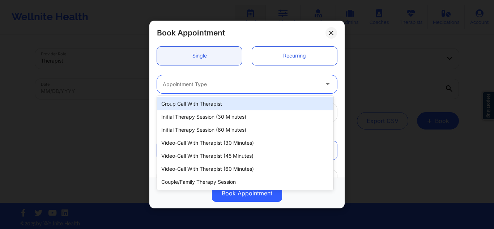
click at [256, 75] on div "Appointment Type" at bounding box center [238, 84] width 163 height 18
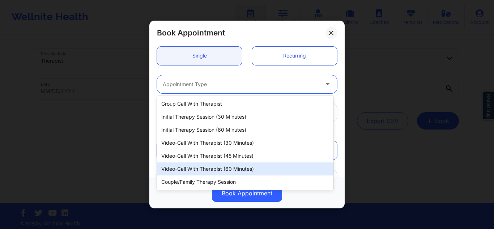
click at [243, 172] on div "Video-Call with Therapist (60 minutes)" at bounding box center [245, 168] width 177 height 13
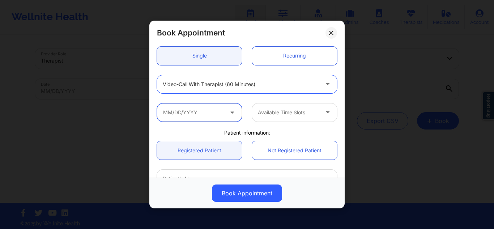
click at [224, 105] on input "text" at bounding box center [199, 112] width 85 height 18
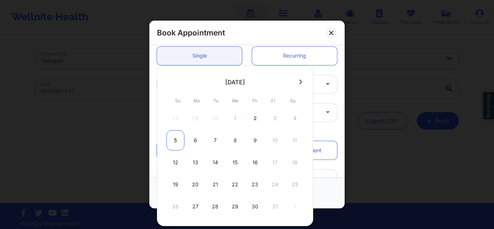
click at [171, 137] on div "5" at bounding box center [175, 140] width 18 height 20
type input "[DATE]"
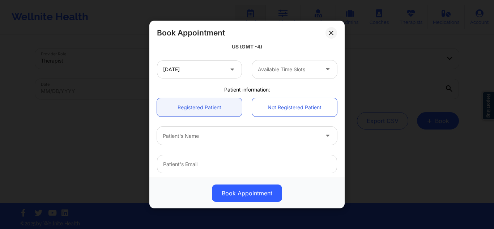
scroll to position [109, 0]
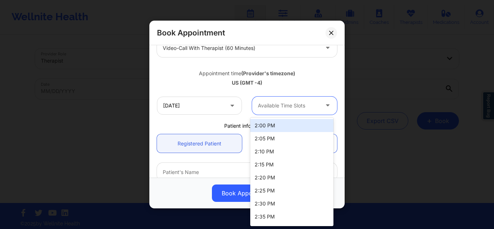
click at [272, 105] on div at bounding box center [288, 105] width 61 height 9
type input "8"
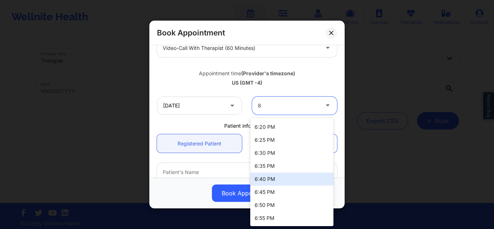
scroll to position [0, 0]
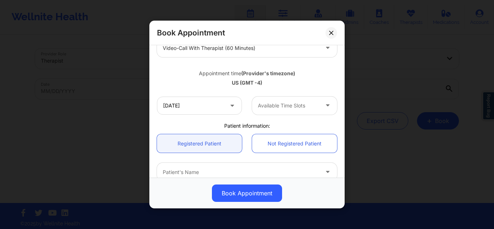
click at [321, 76] on div "Appointment time (Provider's timezone)" at bounding box center [247, 72] width 180 height 7
click at [331, 34] on icon at bounding box center [331, 32] width 4 height 4
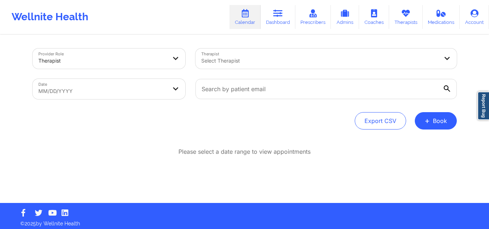
drag, startPoint x: 316, startPoint y: 63, endPoint x: 311, endPoint y: 62, distance: 5.4
click at [315, 63] on div at bounding box center [319, 60] width 237 height 9
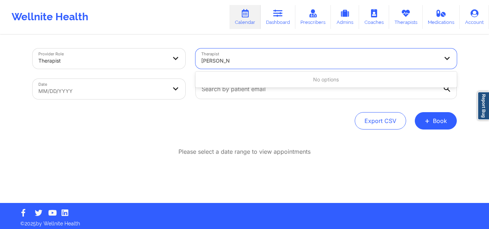
type input "[PERSON_NAME] wash"
click at [87, 60] on div at bounding box center [102, 60] width 129 height 9
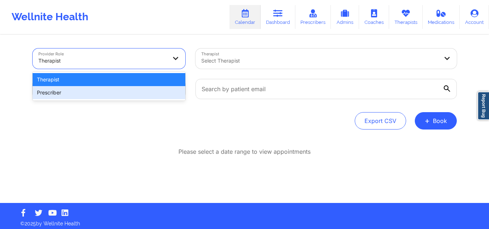
click at [83, 95] on div "Prescriber" at bounding box center [109, 92] width 153 height 13
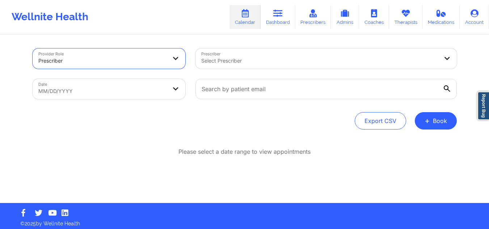
click at [252, 59] on div at bounding box center [319, 60] width 237 height 9
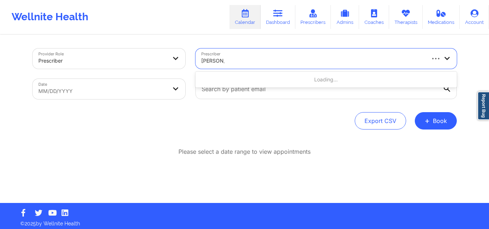
type input "[PERSON_NAME] was"
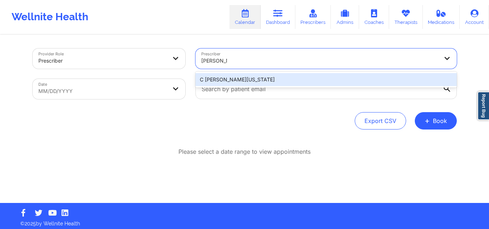
click at [254, 76] on div "C [PERSON_NAME][US_STATE]" at bounding box center [325, 79] width 261 height 13
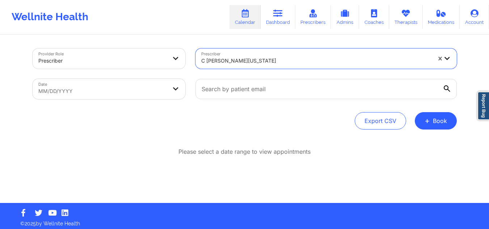
click at [133, 83] on body "Wellnite Health Calendar Dashboard Prescribers Admins Coaches Therapists Medica…" at bounding box center [244, 114] width 489 height 229
select select "2025-8"
select select "2025-9"
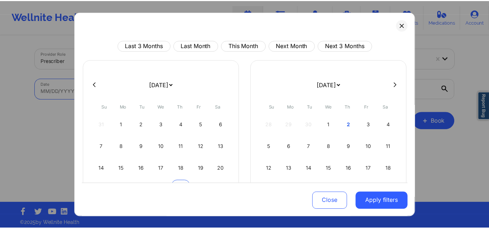
scroll to position [63, 0]
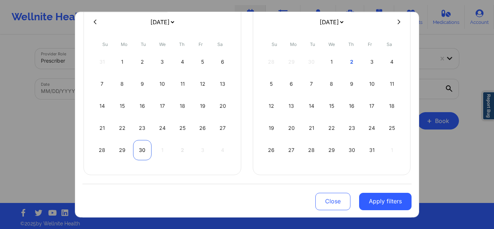
click at [148, 152] on div "30" at bounding box center [142, 150] width 18 height 20
select select "2025-8"
select select "2025-9"
select select "2025-8"
select select "2025-9"
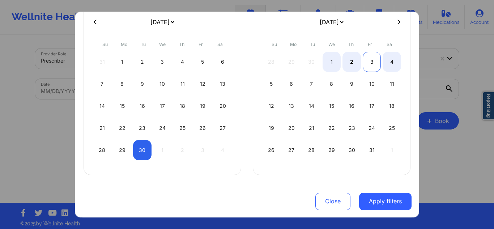
select select "2025-8"
select select "2025-9"
select select "2025-8"
select select "2025-9"
select select "2025-8"
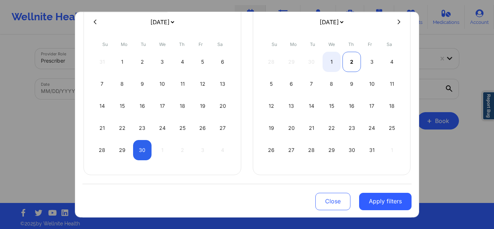
select select "2025-9"
select select "2025-8"
select select "2025-9"
click at [377, 64] on div "3" at bounding box center [372, 62] width 18 height 20
select select "2025-8"
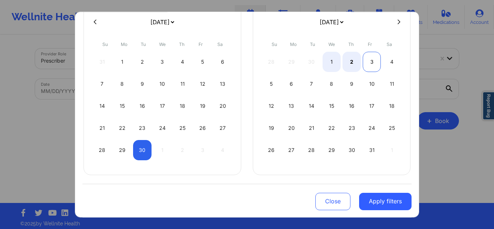
select select "2025-9"
click at [371, 66] on div "3" at bounding box center [372, 62] width 18 height 20
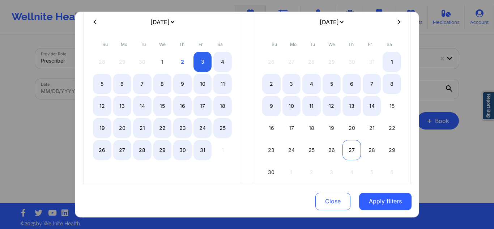
select select "2025-9"
select select "2025-10"
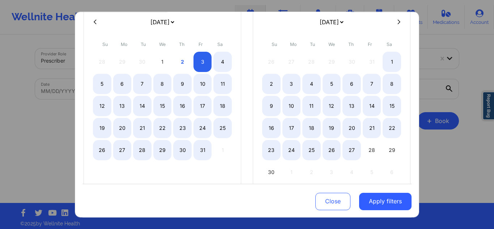
select select "2025-9"
select select "2025-10"
click at [372, 215] on div "Close Apply filters" at bounding box center [246, 200] width 329 height 34
select select "2025-9"
select select "2025-10"
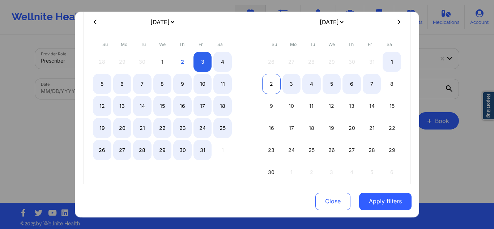
select select "2025-9"
select select "2025-10"
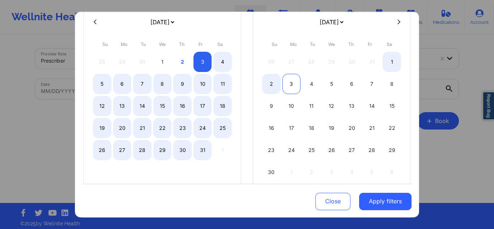
select select "2025-9"
select select "2025-10"
select select "2025-9"
select select "2025-10"
select select "2025-9"
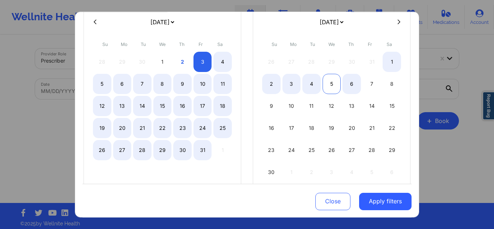
select select "2025-10"
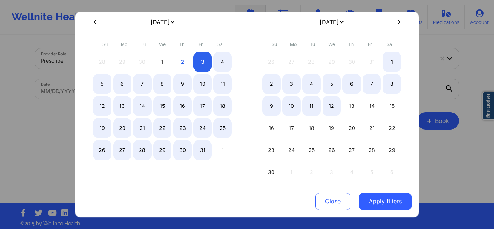
select select "2025-9"
select select "2025-10"
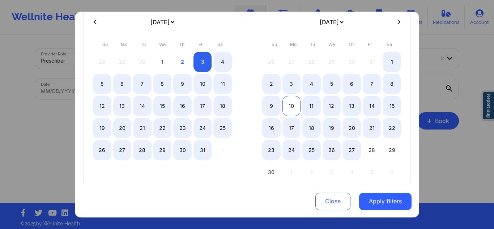
select select "2025-9"
select select "2025-10"
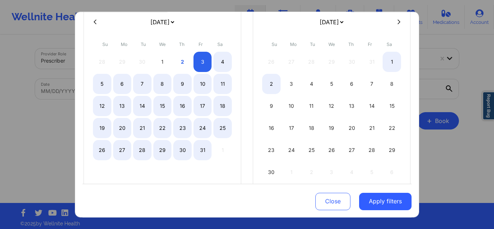
select select "2025-9"
select select "2025-10"
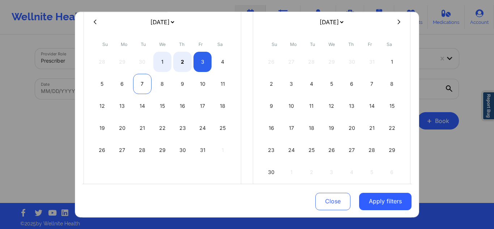
select select "2025-9"
select select "2025-10"
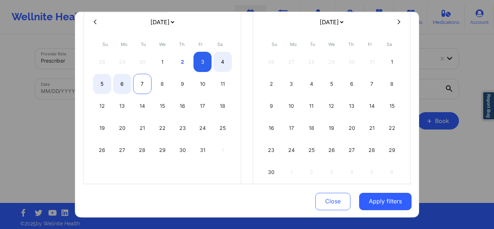
drag, startPoint x: 93, startPoint y: 23, endPoint x: 146, endPoint y: 87, distance: 83.2
select select "2025-9"
select select "2025-10"
select select "2025-9"
select select "2025-10"
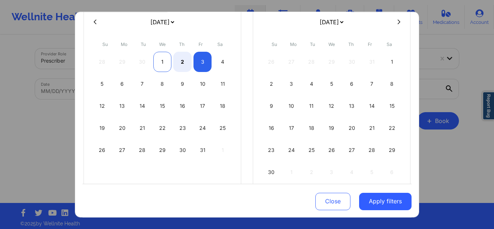
click at [162, 53] on div "1" at bounding box center [162, 62] width 18 height 20
select select "2025-9"
select select "2025-10"
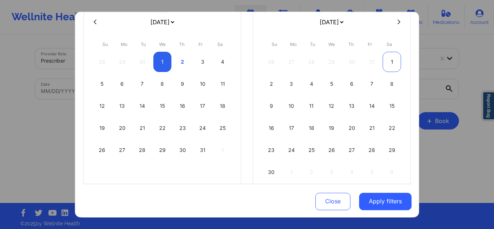
select select "2025-9"
select select "2025-10"
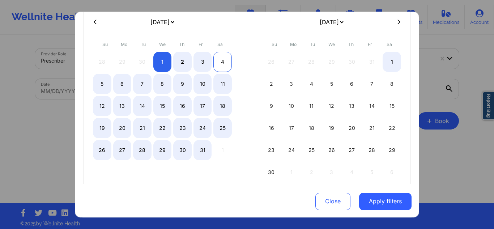
select select "2025-9"
select select "2025-10"
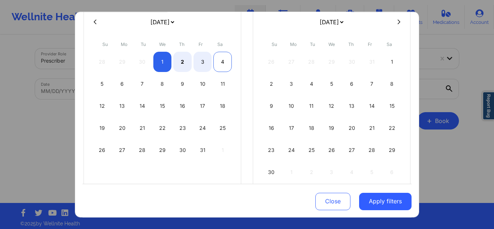
click at [220, 60] on div "4" at bounding box center [222, 62] width 18 height 20
select select "2025-9"
select select "2025-10"
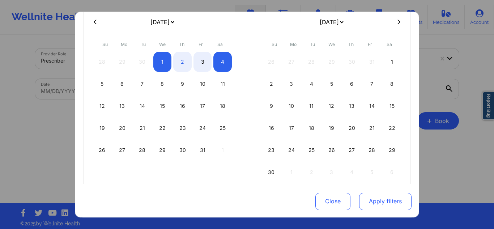
click at [386, 196] on button "Apply filters" at bounding box center [385, 200] width 52 height 17
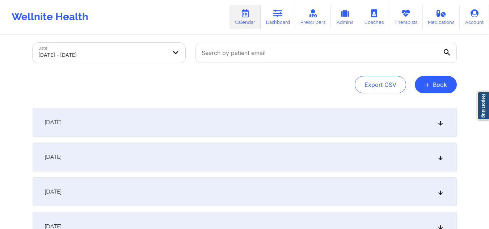
scroll to position [72, 0]
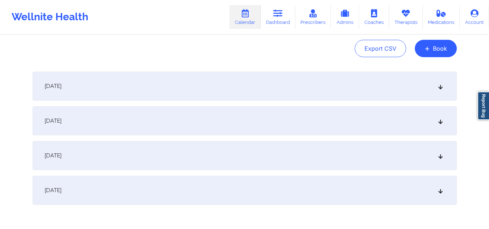
click at [284, 105] on div "[DATE] No appointments [DATE] No appointments [DATE] No appointments [DATE] No …" at bounding box center [245, 138] width 424 height 133
click at [322, 114] on div "[DATE]" at bounding box center [245, 120] width 424 height 29
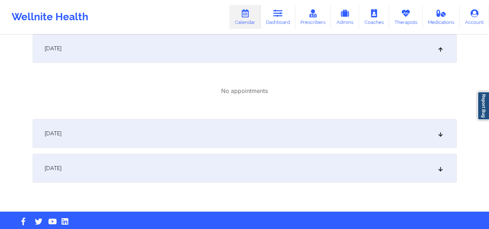
scroll to position [109, 0]
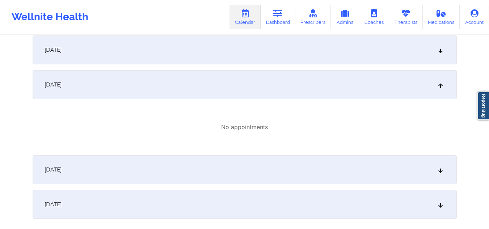
click at [176, 43] on div "[DATE]" at bounding box center [245, 49] width 424 height 29
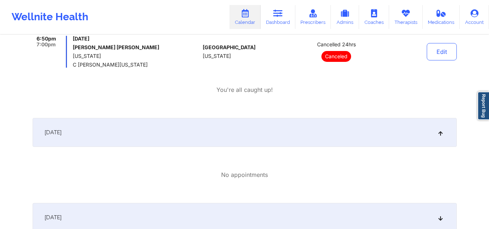
scroll to position [434, 0]
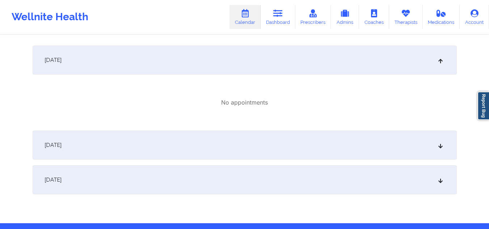
click at [184, 152] on div "[DATE]" at bounding box center [245, 145] width 424 height 29
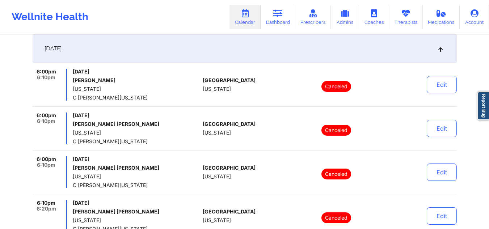
scroll to position [0, 0]
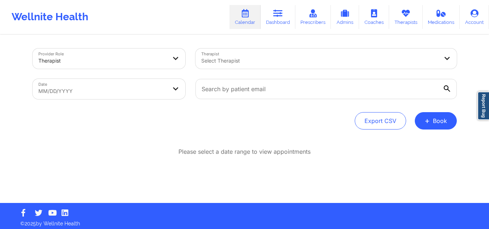
click at [243, 59] on div at bounding box center [319, 60] width 237 height 9
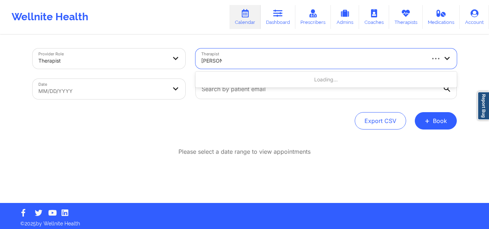
type input "[PERSON_NAME]"
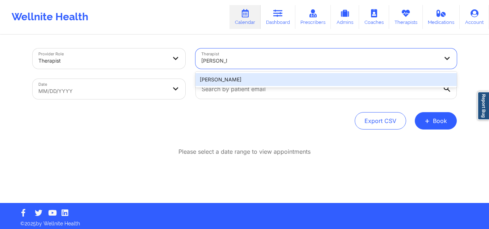
click at [283, 74] on div "[PERSON_NAME]" at bounding box center [325, 79] width 261 height 13
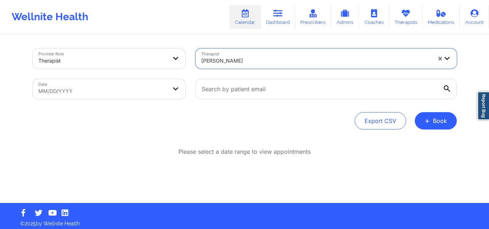
select select "2025-8"
select select "2025-9"
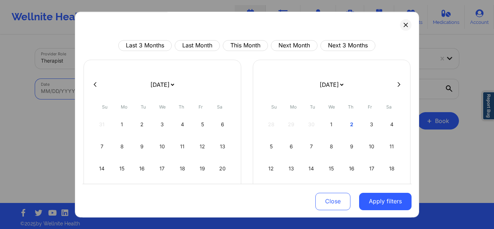
click at [132, 85] on body "Wellnite Health Calendar Dashboard Prescribers Admins Coaches Therapists Medica…" at bounding box center [247, 114] width 494 height 229
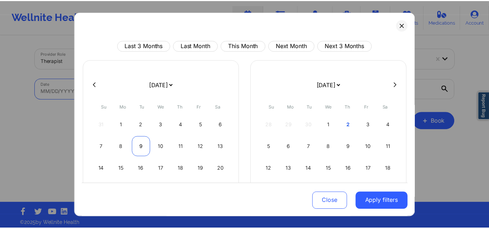
scroll to position [63, 0]
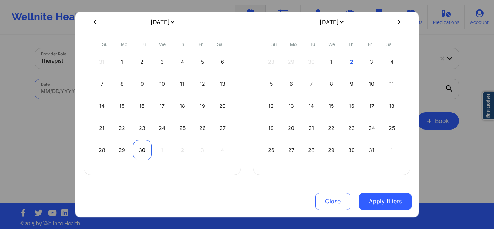
click at [146, 154] on div "30" at bounding box center [142, 150] width 18 height 20
select select "2025-8"
select select "2025-9"
select select "2025-8"
select select "2025-9"
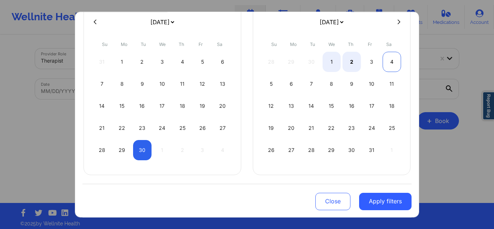
select select "2025-8"
select select "2025-9"
select select "2025-8"
select select "2025-9"
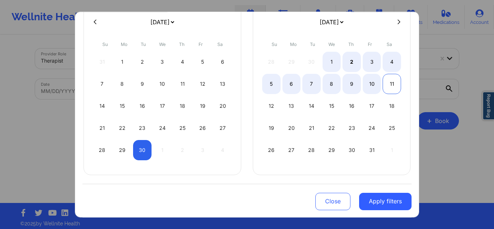
click at [398, 84] on div "11" at bounding box center [392, 84] width 18 height 20
select select "2025-8"
select select "2025-9"
drag, startPoint x: 345, startPoint y: 60, endPoint x: 353, endPoint y: 71, distance: 13.3
click at [346, 60] on div "2" at bounding box center [352, 62] width 18 height 20
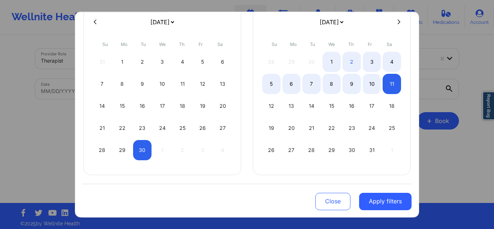
select select "2025-9"
select select "2025-10"
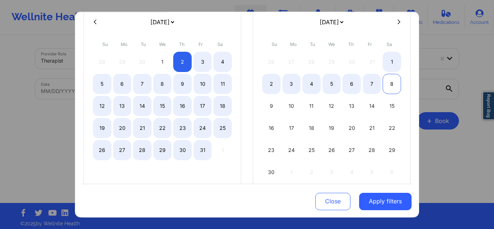
select select "2025-9"
select select "2025-10"
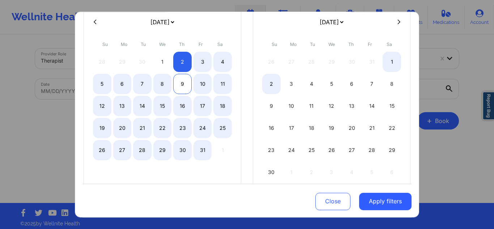
select select "2025-9"
select select "2025-10"
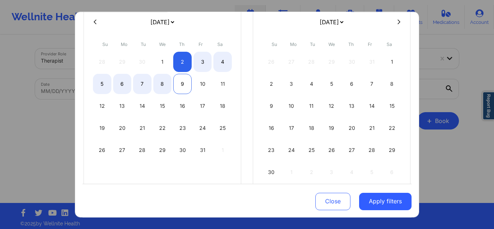
click at [179, 85] on div "9" at bounding box center [182, 84] width 18 height 20
select select "2025-9"
select select "2025-10"
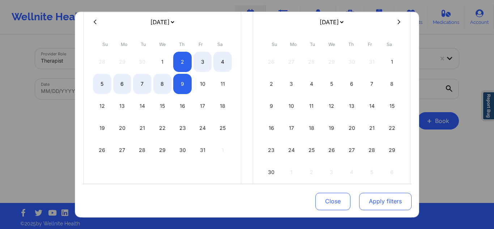
click at [390, 203] on button "Apply filters" at bounding box center [385, 200] width 52 height 17
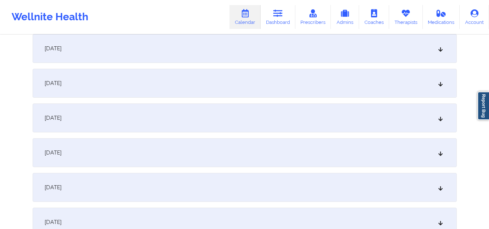
scroll to position [217, 0]
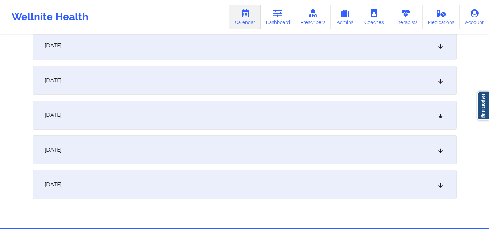
click at [216, 139] on div "[DATE]" at bounding box center [245, 149] width 424 height 29
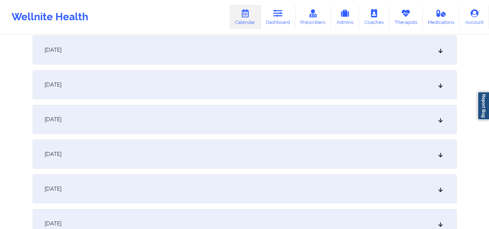
scroll to position [0, 0]
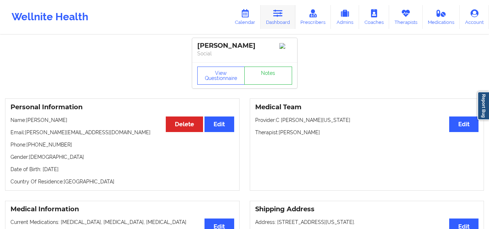
drag, startPoint x: 0, startPoint y: 0, endPoint x: 273, endPoint y: 23, distance: 274.4
click at [273, 23] on link "Dashboard" at bounding box center [277, 17] width 35 height 24
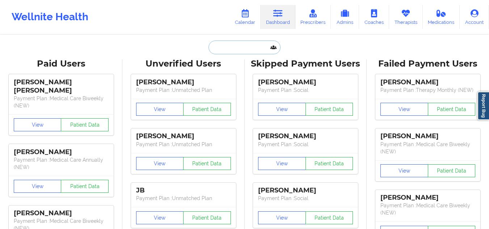
click at [254, 47] on input "text" at bounding box center [244, 48] width 72 height 14
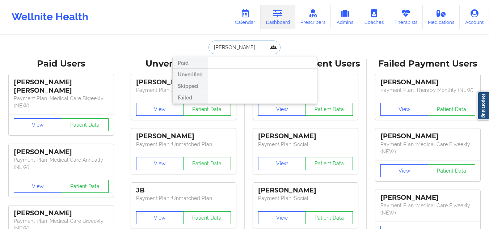
type input "[PERSON_NAME]"
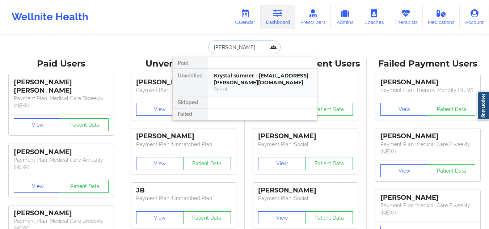
click at [253, 84] on div "Krystal sumner - [EMAIL_ADDRESS][PERSON_NAME][DOMAIN_NAME]" at bounding box center [262, 78] width 97 height 13
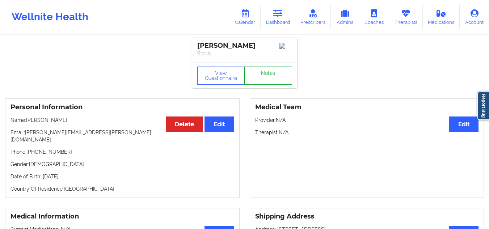
click at [260, 81] on link "Notes" at bounding box center [268, 76] width 48 height 18
